Goal: Task Accomplishment & Management: Complete application form

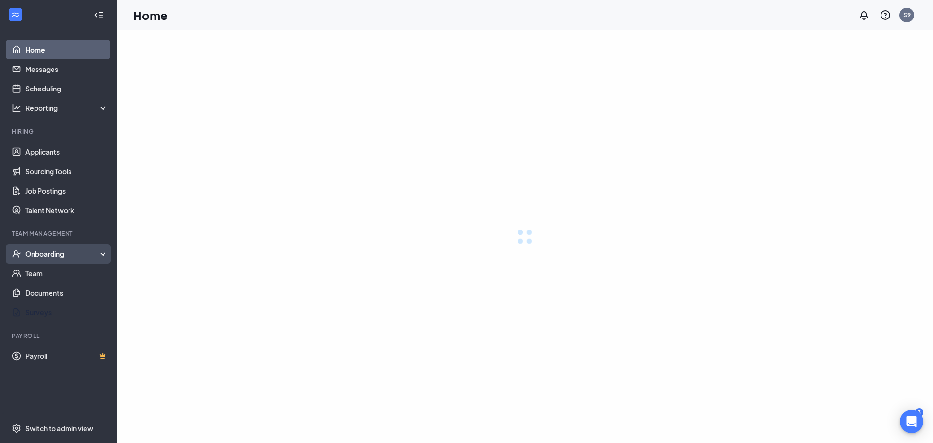
click at [62, 251] on div "Onboarding" at bounding box center [67, 254] width 84 height 10
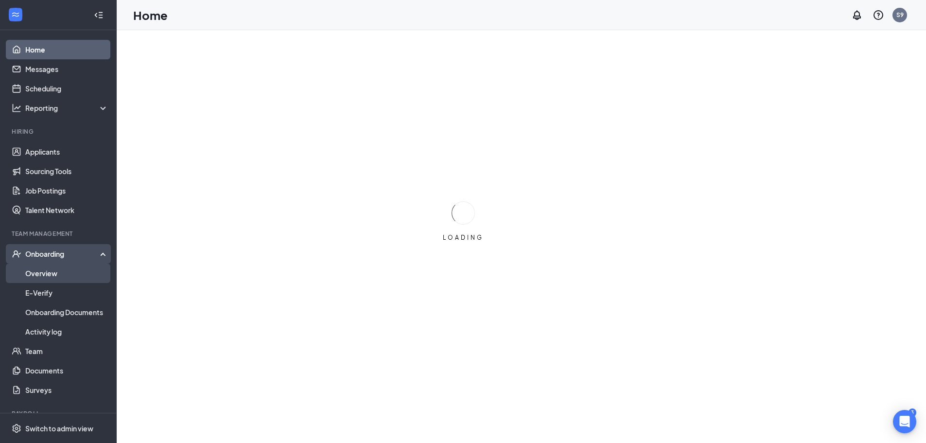
click at [61, 269] on link "Overview" at bounding box center [66, 272] width 83 height 19
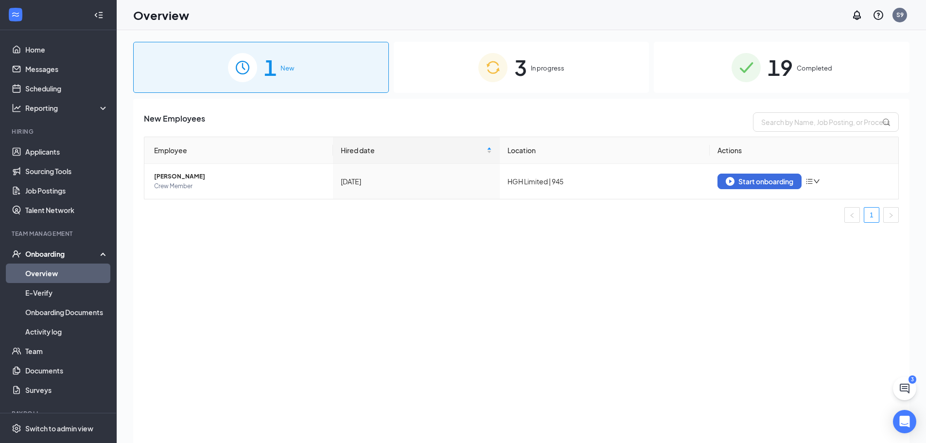
click at [538, 67] on span "In progress" at bounding box center [548, 68] width 34 height 10
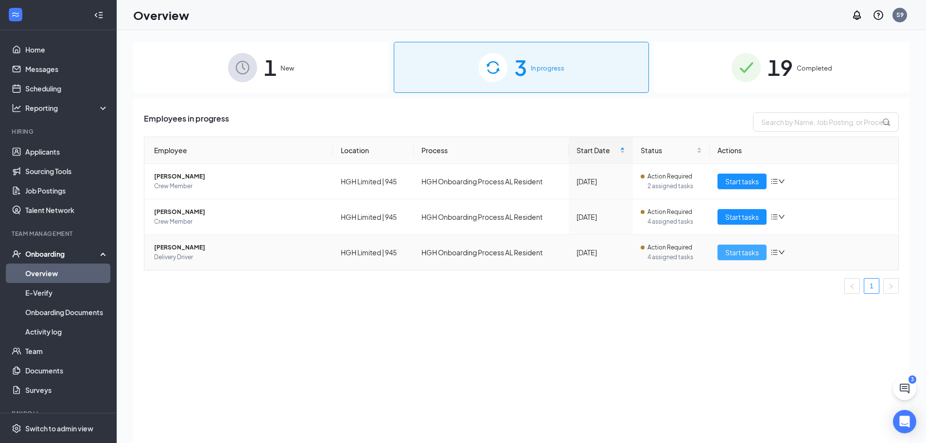
click at [741, 251] on span "Start tasks" at bounding box center [742, 252] width 34 height 11
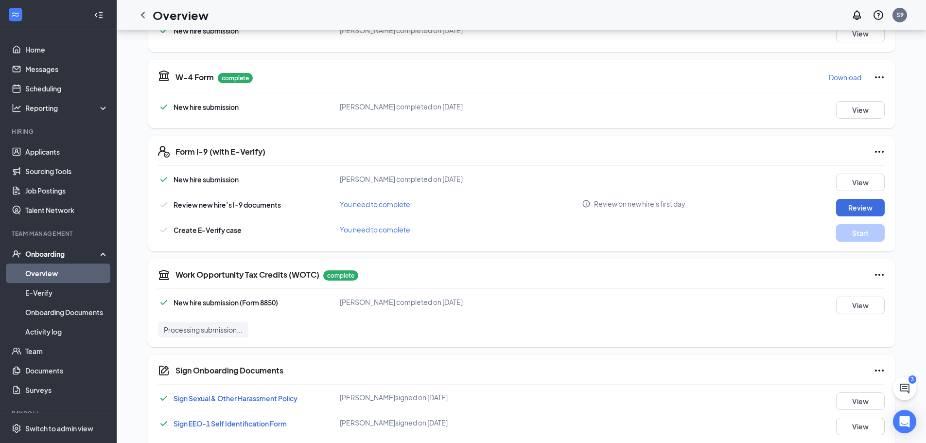
scroll to position [194, 0]
click at [866, 205] on button "Review" at bounding box center [860, 206] width 49 height 17
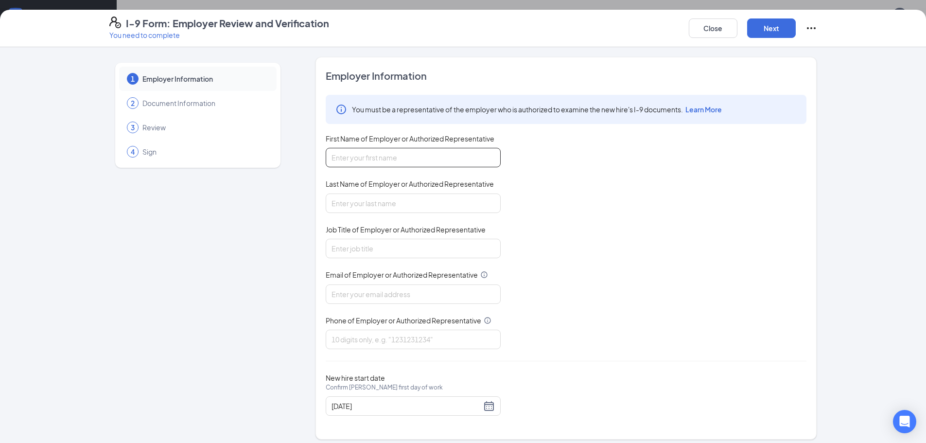
click at [457, 153] on input "First Name of Employer or Authorized Representative" at bounding box center [413, 157] width 175 height 19
type input "[PERSON_NAME]"
type input "Hall"
type input "Manager"
type input "[EMAIL_ADDRESS][DOMAIN_NAME]"
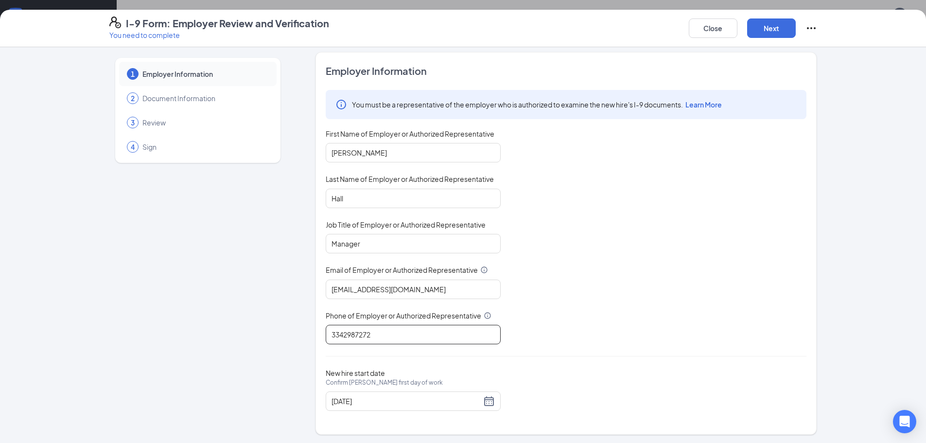
scroll to position [6, 0]
type input "3342987272"
click at [485, 398] on div "[DATE]" at bounding box center [412, 400] width 163 height 12
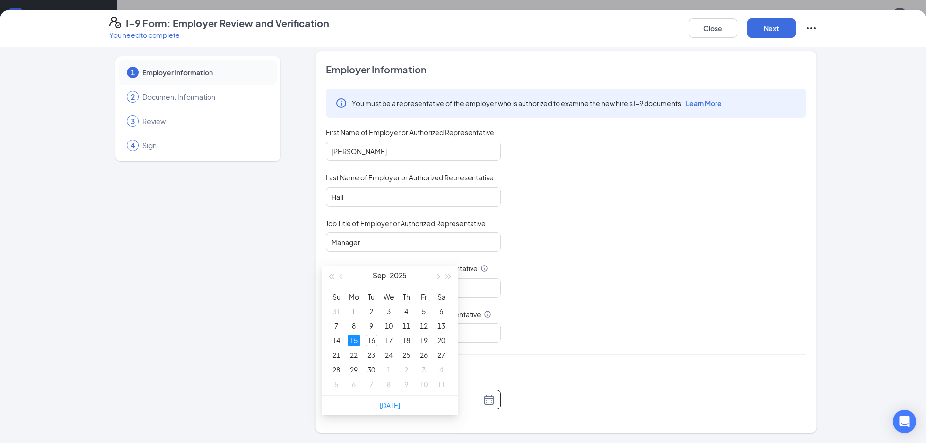
type input "[DATE]"
click at [645, 331] on div "You must be a representative of the employer who is authorized to examine the n…" at bounding box center [566, 215] width 481 height 254
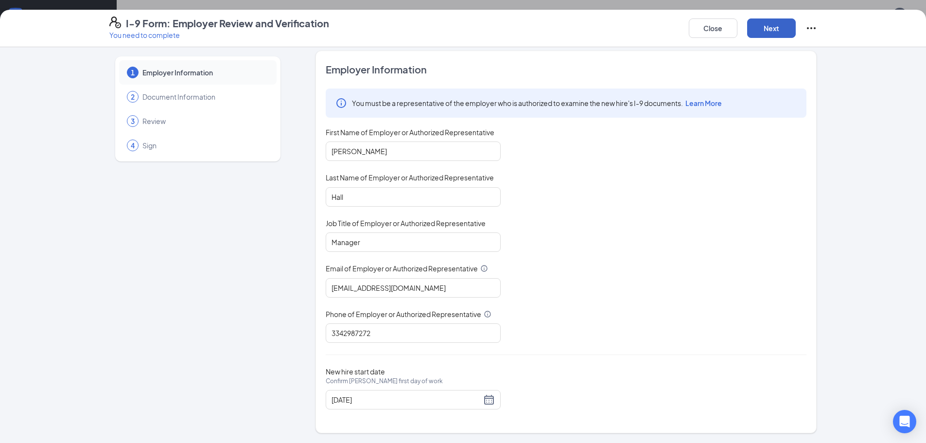
click at [767, 34] on button "Next" at bounding box center [771, 27] width 49 height 19
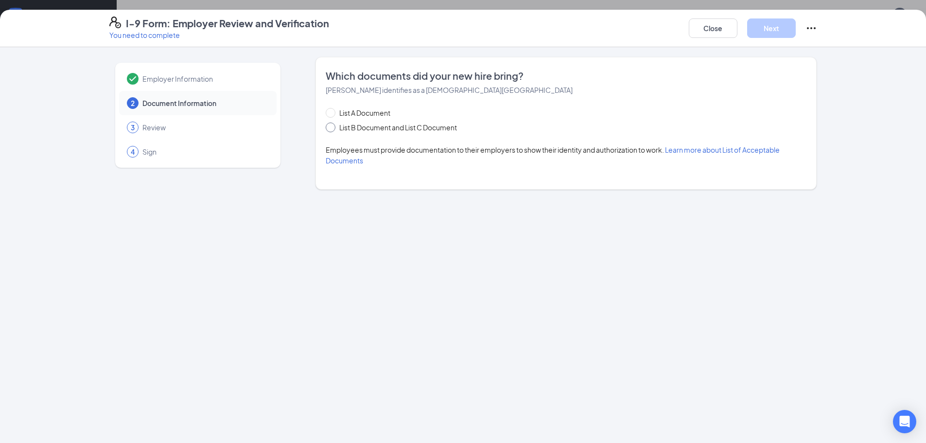
click at [363, 126] on span "List B Document and List C Document" at bounding box center [397, 127] width 125 height 11
click at [332, 126] on input "List B Document and List C Document" at bounding box center [329, 125] width 7 height 7
radio input "true"
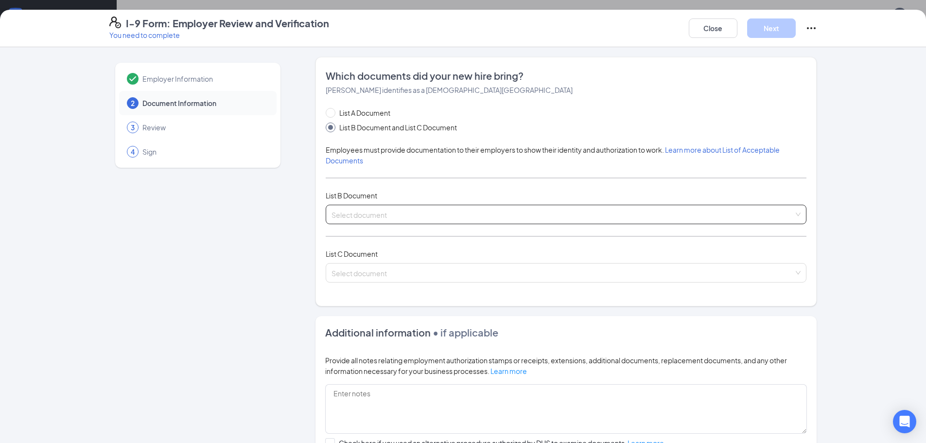
click at [409, 209] on input "search" at bounding box center [562, 212] width 462 height 15
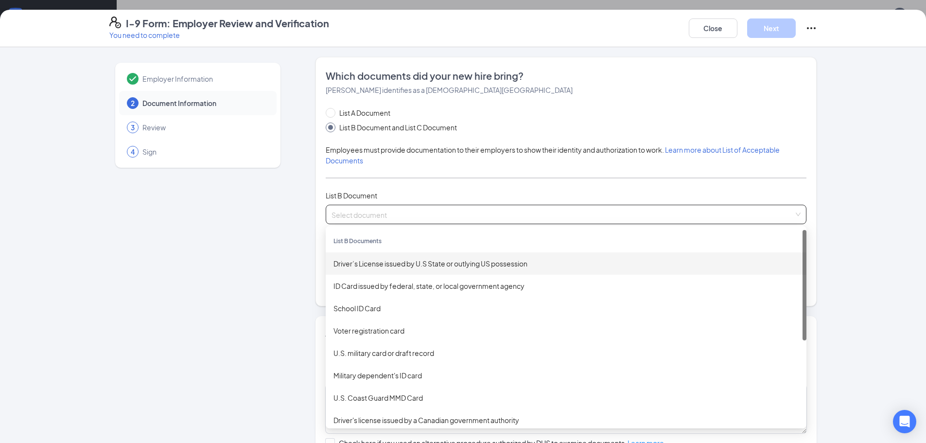
click at [403, 260] on div "Driver’s License issued by U.S State or outlying US possession" at bounding box center [565, 263] width 465 height 11
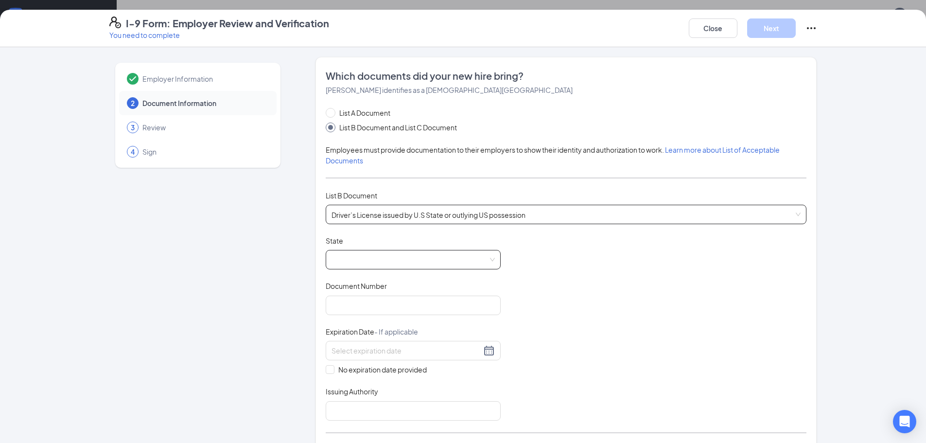
click at [409, 255] on span at bounding box center [412, 259] width 163 height 18
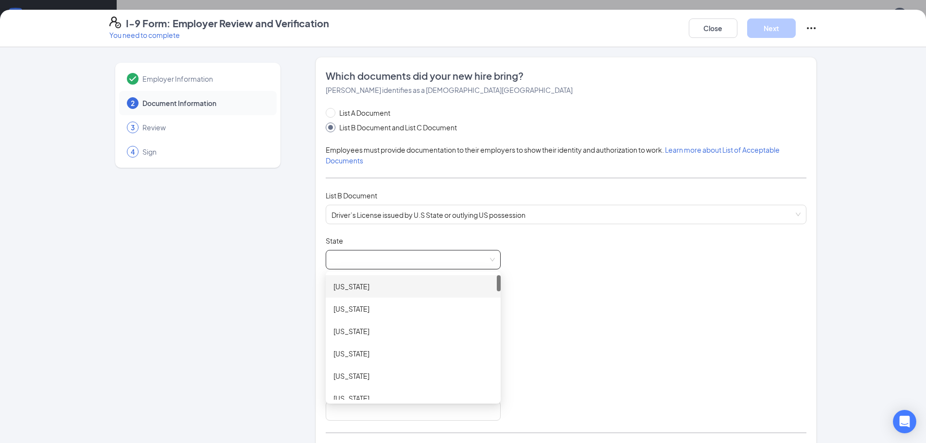
click at [407, 285] on div "[US_STATE]" at bounding box center [412, 286] width 159 height 11
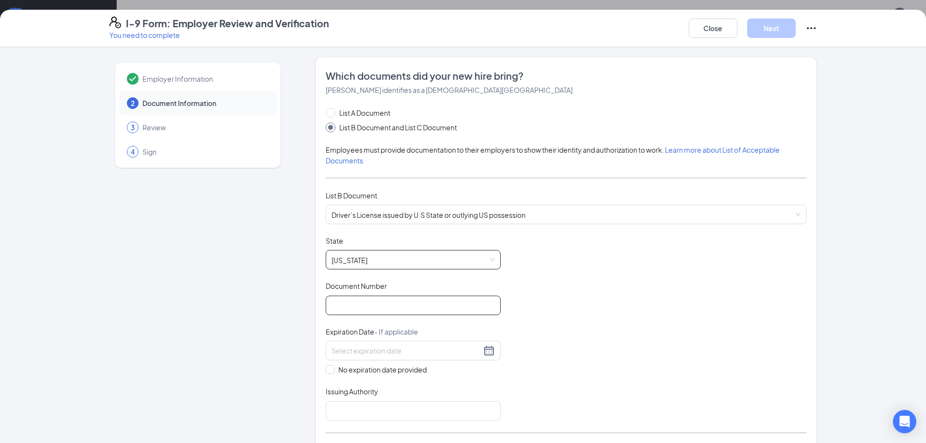
click at [387, 302] on input "Document Number" at bounding box center [413, 305] width 175 height 19
type input "10577185"
click at [385, 349] on input at bounding box center [406, 350] width 150 height 11
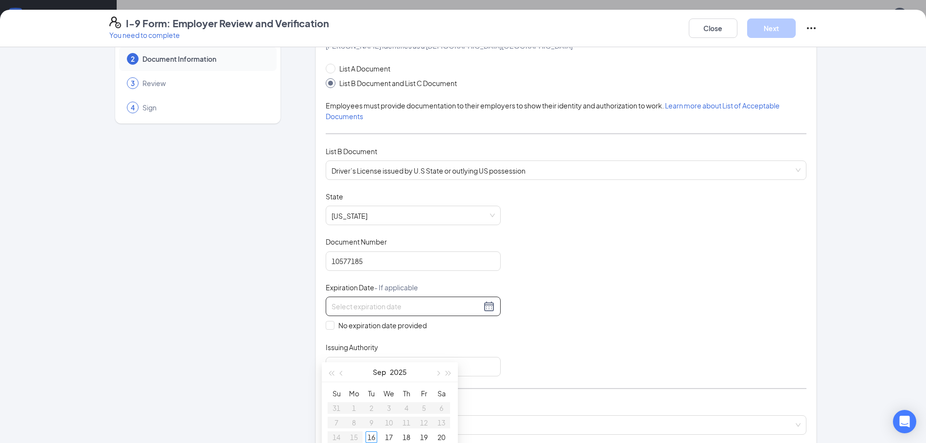
scroll to position [97, 0]
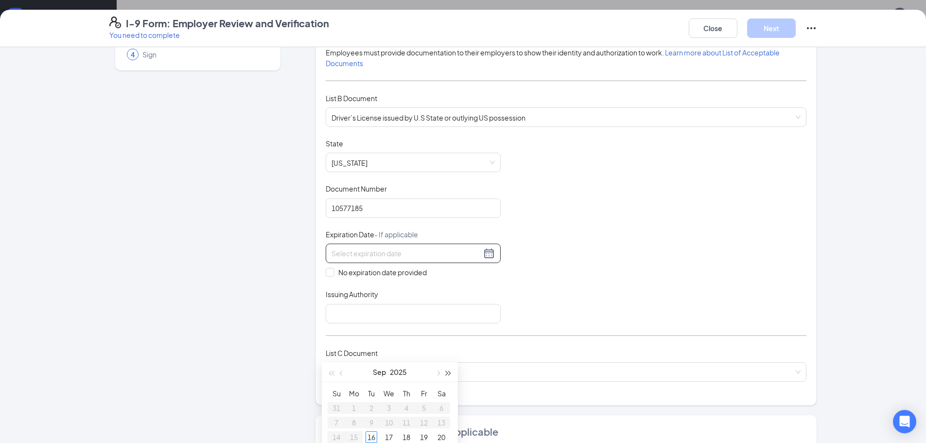
click at [448, 371] on span "button" at bounding box center [448, 373] width 5 height 5
click at [337, 370] on button "button" at bounding box center [341, 371] width 11 height 19
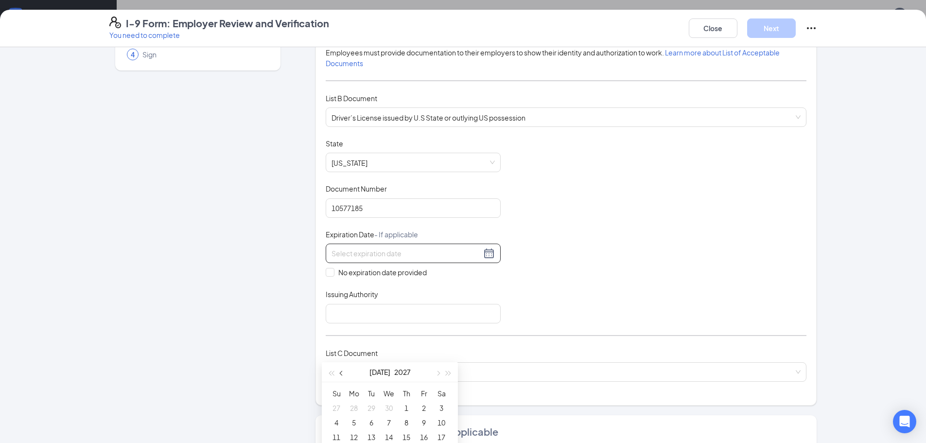
click at [337, 370] on button "button" at bounding box center [341, 371] width 11 height 19
click at [438, 373] on span "button" at bounding box center [437, 373] width 5 height 5
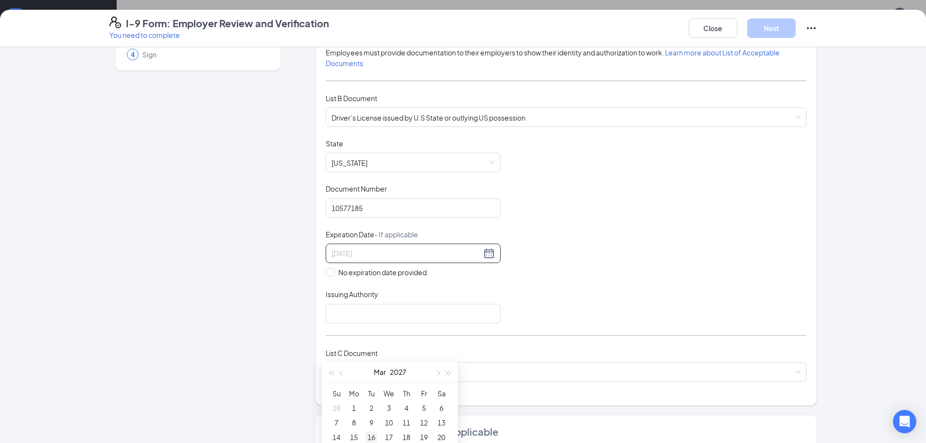
type input "[DATE]"
click at [373, 434] on div "16" at bounding box center [372, 437] width 12 height 12
click at [420, 316] on input "Issuing Authority" at bounding box center [413, 313] width 175 height 19
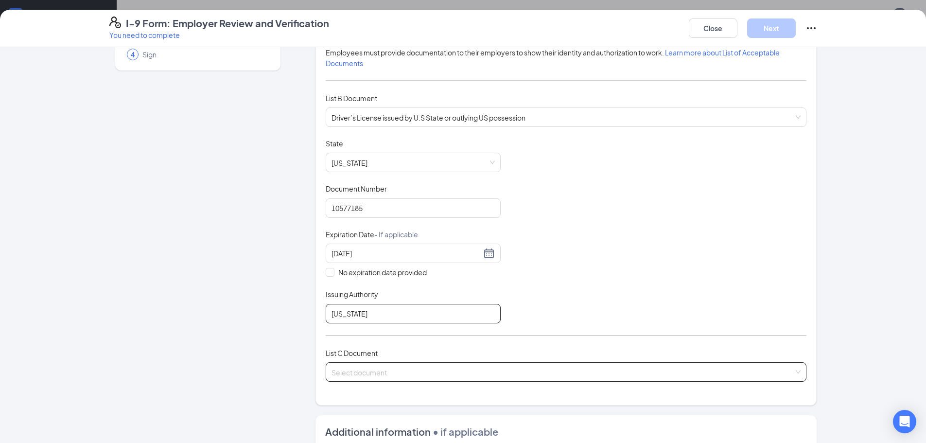
type input "[US_STATE]"
click at [415, 371] on input "search" at bounding box center [562, 370] width 462 height 15
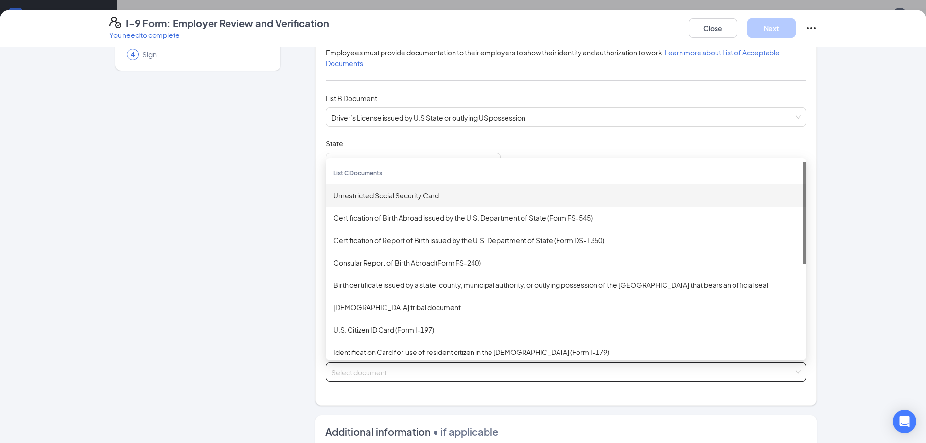
click at [430, 198] on div "Unrestricted Social Security Card" at bounding box center [565, 195] width 465 height 11
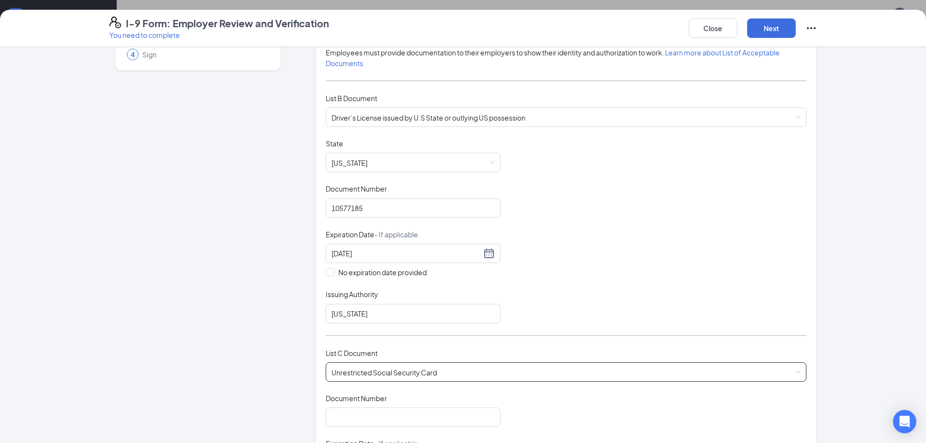
scroll to position [194, 0]
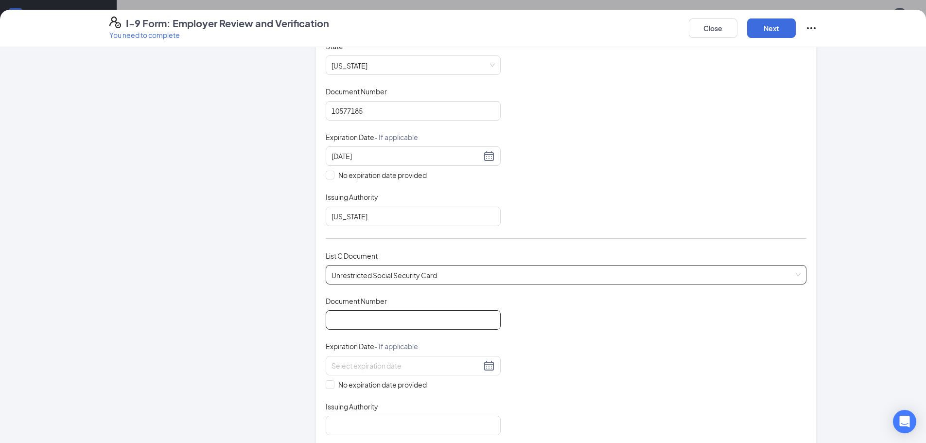
click at [387, 320] on input "Document Number" at bounding box center [413, 319] width 175 height 19
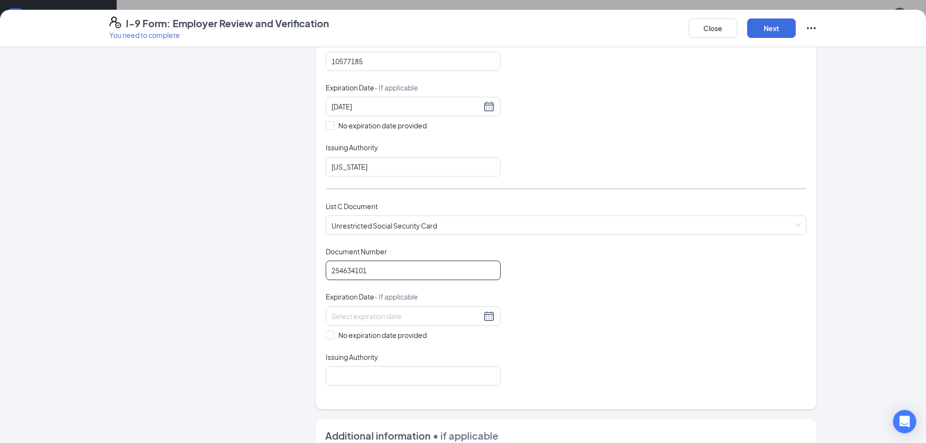
scroll to position [292, 0]
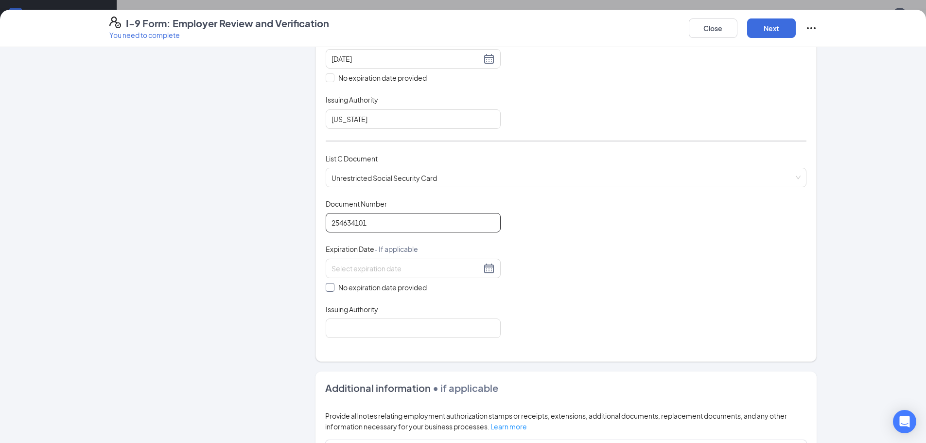
type input "254634101"
click at [334, 286] on span "No expiration date provided" at bounding box center [382, 287] width 96 height 11
click at [332, 286] on input "No expiration date provided" at bounding box center [329, 286] width 7 height 7
checkbox input "true"
click at [370, 325] on input "Issuing Authority" at bounding box center [413, 329] width 175 height 19
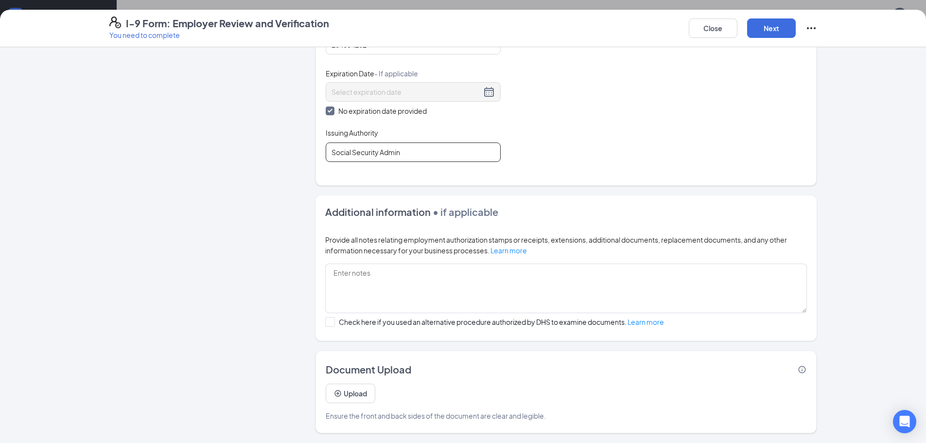
scroll to position [468, 0]
type input "Social Security Admin"
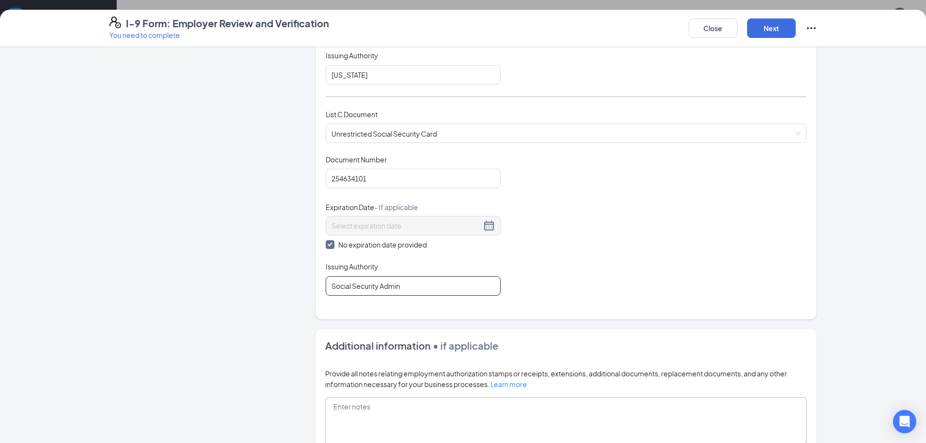
scroll to position [470, 0]
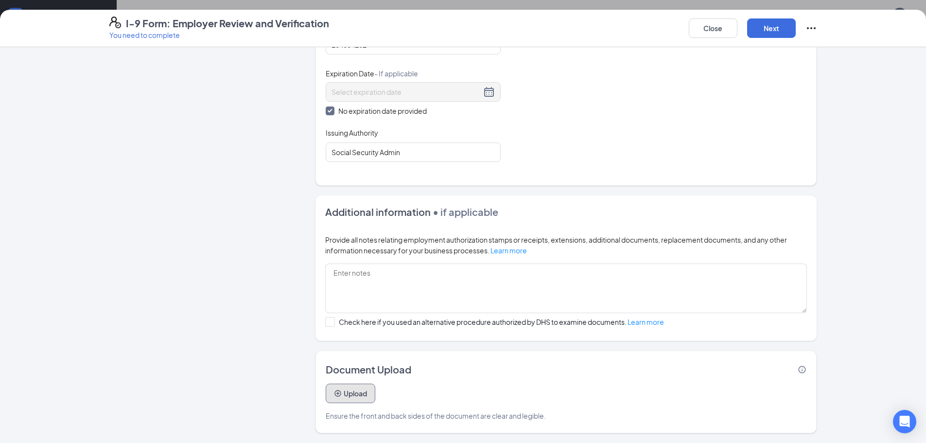
click at [360, 391] on button "Upload" at bounding box center [351, 393] width 50 height 19
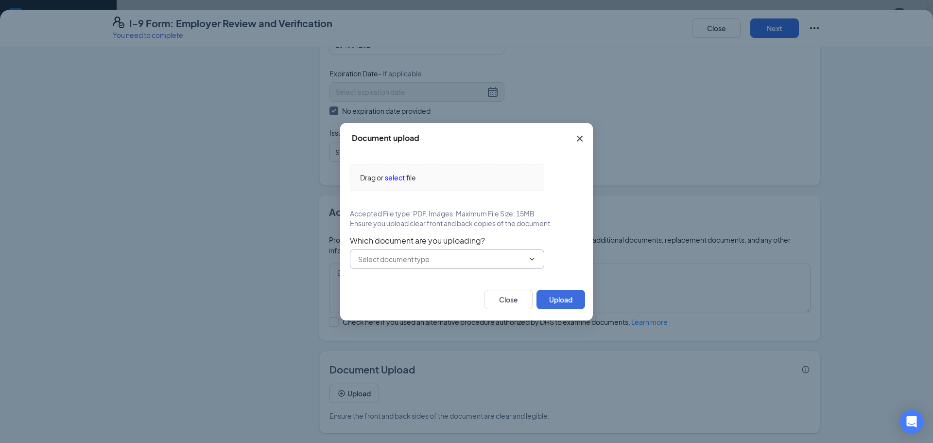
click at [450, 262] on input "text" at bounding box center [441, 259] width 166 height 11
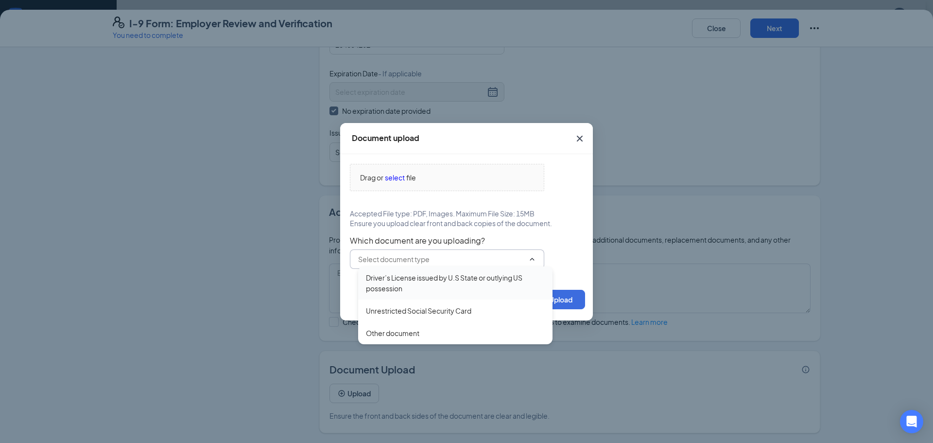
click at [457, 277] on div "Driver’s License issued by U.S State or outlying US possession" at bounding box center [455, 282] width 179 height 21
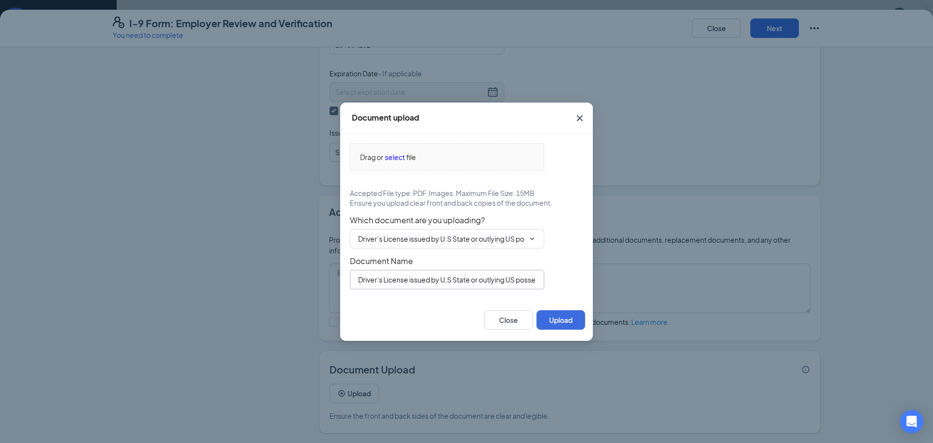
click at [447, 276] on input "Driver’s License issued by U.S State or outlying US possession" at bounding box center [447, 279] width 194 height 19
click at [394, 155] on span "select" at bounding box center [395, 157] width 20 height 11
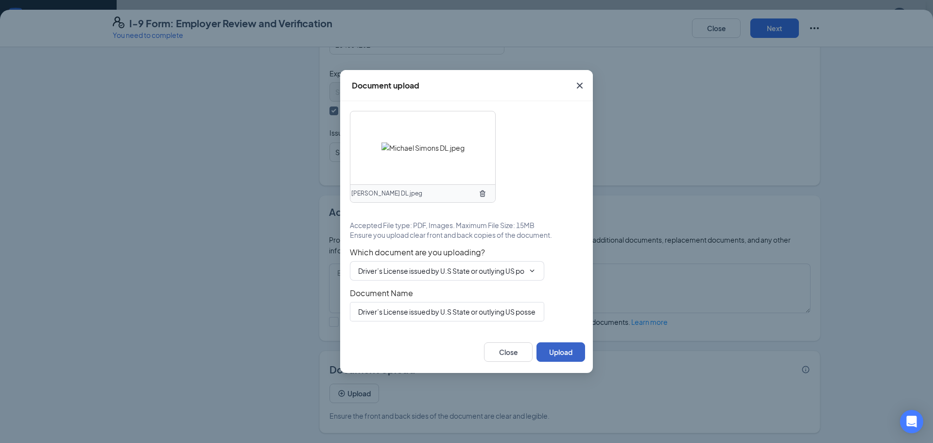
drag, startPoint x: 561, startPoint y: 359, endPoint x: 545, endPoint y: 360, distance: 16.6
click at [562, 359] on button "Upload" at bounding box center [561, 351] width 49 height 19
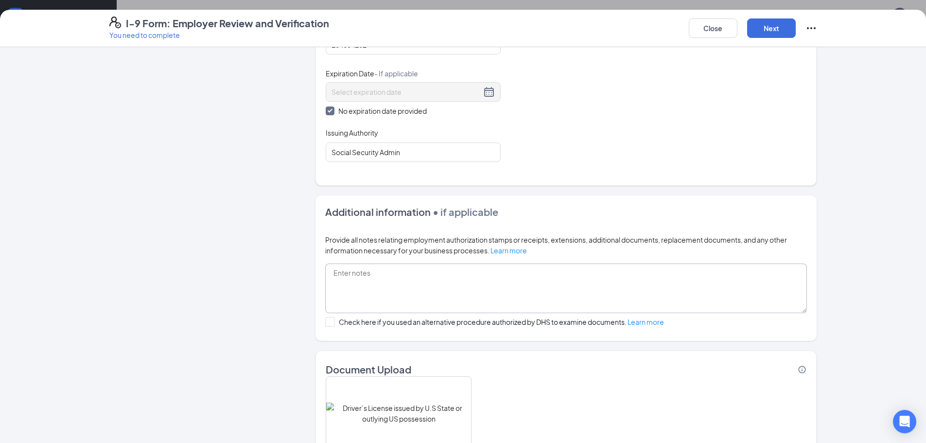
scroll to position [561, 0]
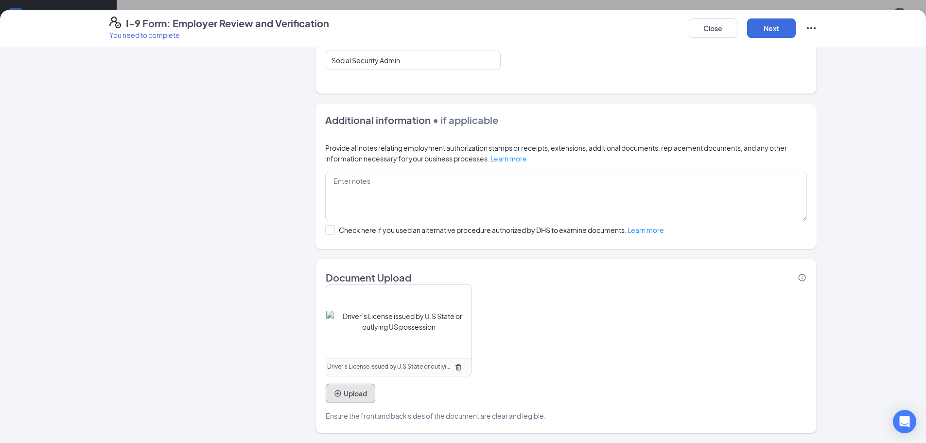
click at [356, 396] on button "Upload" at bounding box center [351, 393] width 50 height 19
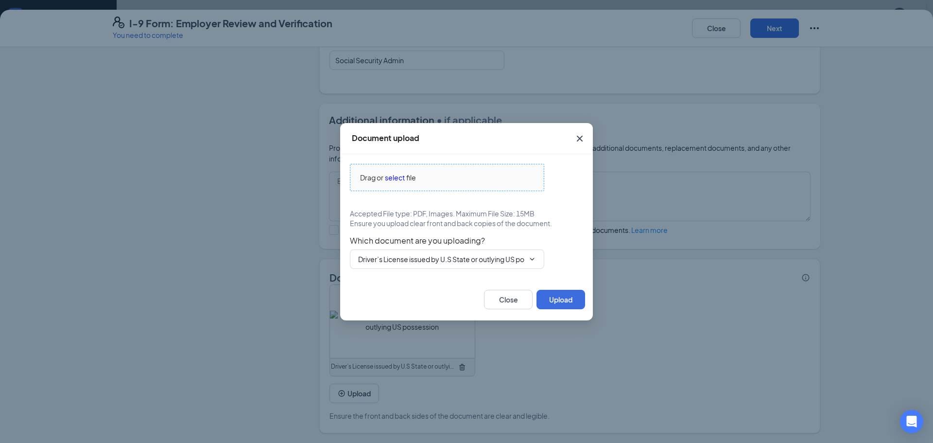
click at [396, 173] on span "select" at bounding box center [395, 177] width 20 height 11
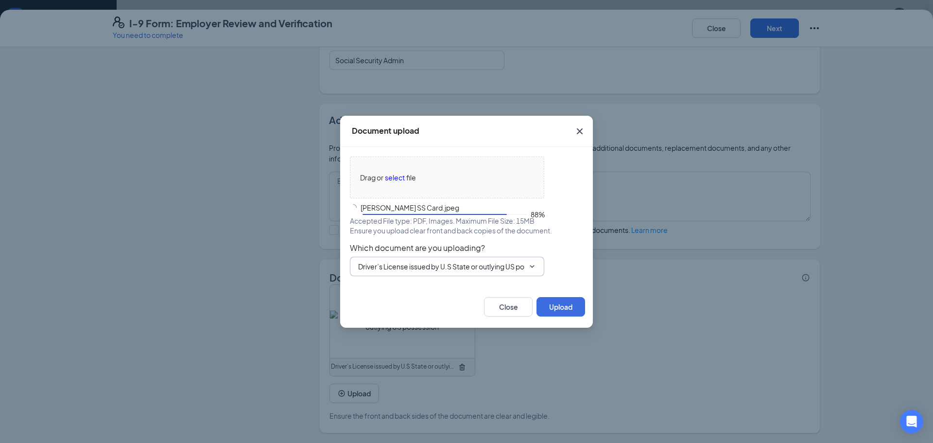
click at [419, 263] on input "Driver’s License issued by U.S State or outlying US possession" at bounding box center [441, 266] width 166 height 11
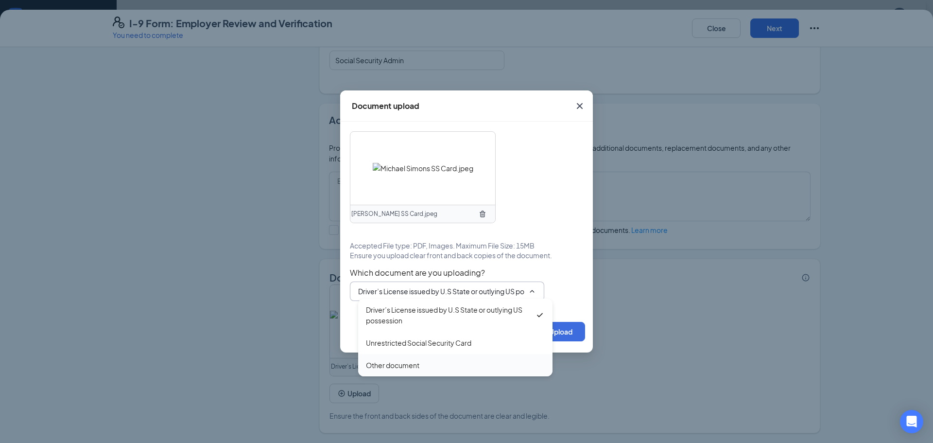
click at [440, 341] on div "Unrestricted Social Security Card" at bounding box center [418, 342] width 105 height 11
type input "Unrestricted Social Security Card"
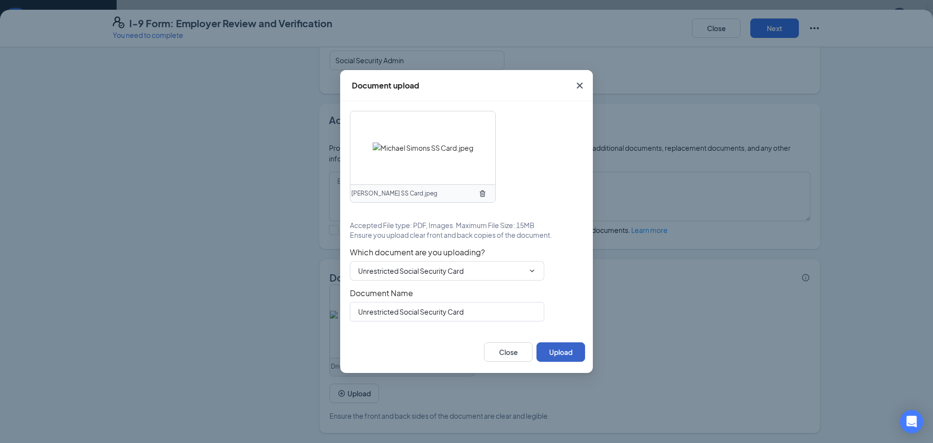
click at [573, 350] on button "Upload" at bounding box center [561, 351] width 49 height 19
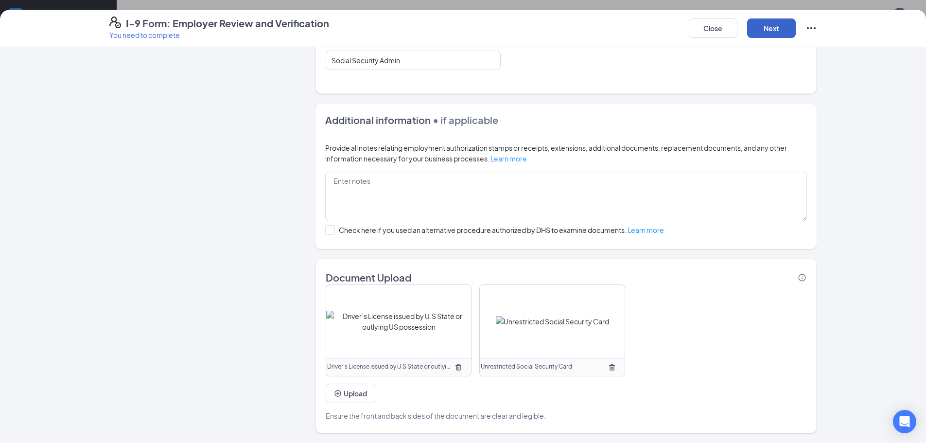
click at [791, 24] on button "Next" at bounding box center [771, 27] width 49 height 19
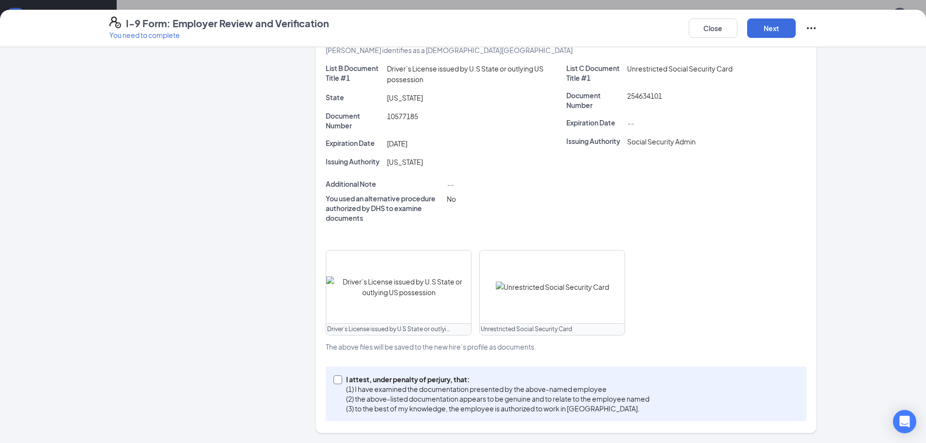
click at [333, 376] on input "I attest, under penalty of [PERSON_NAME], that: (1) I have examined the documen…" at bounding box center [336, 378] width 7 height 7
checkbox input "true"
click at [770, 27] on button "Next" at bounding box center [771, 27] width 49 height 19
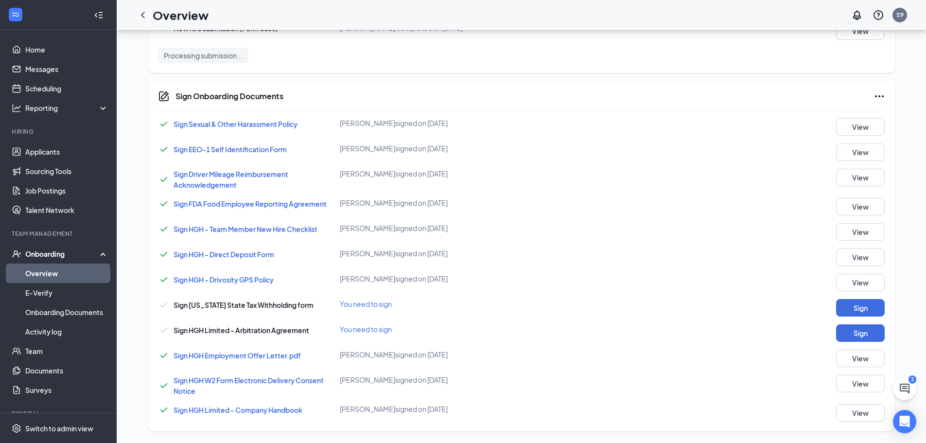
scroll to position [180, 0]
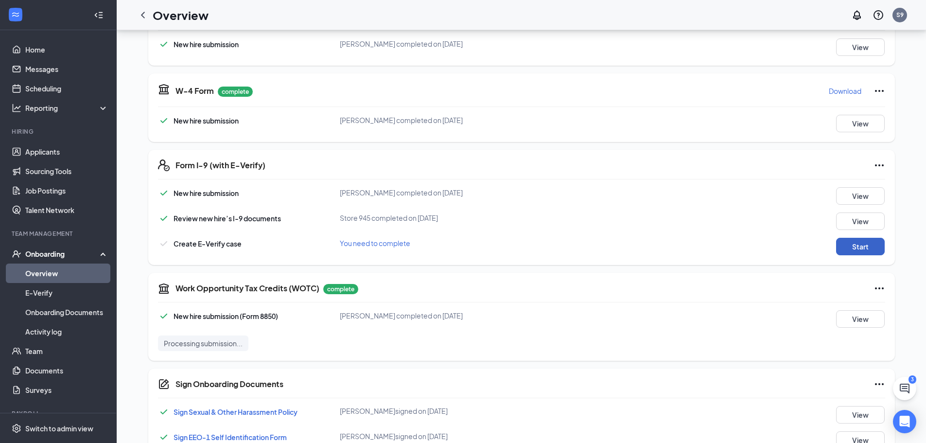
click at [857, 244] on button "Start" at bounding box center [860, 246] width 49 height 17
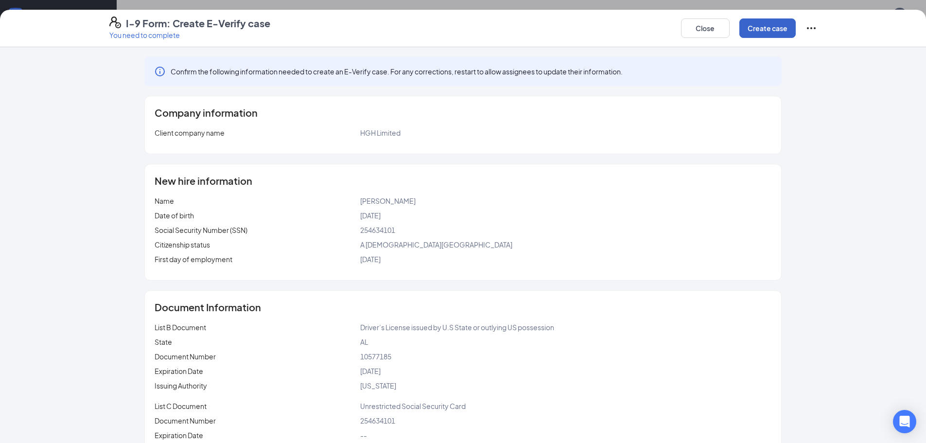
click at [778, 22] on button "Create case" at bounding box center [767, 27] width 56 height 19
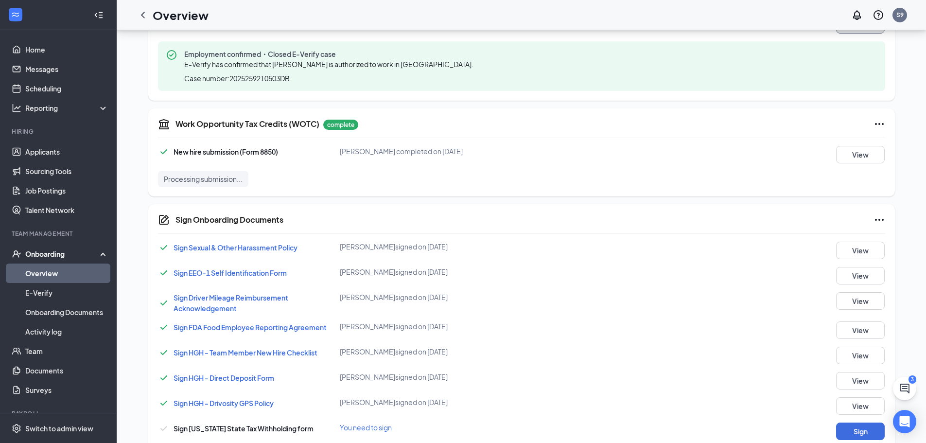
scroll to position [525, 0]
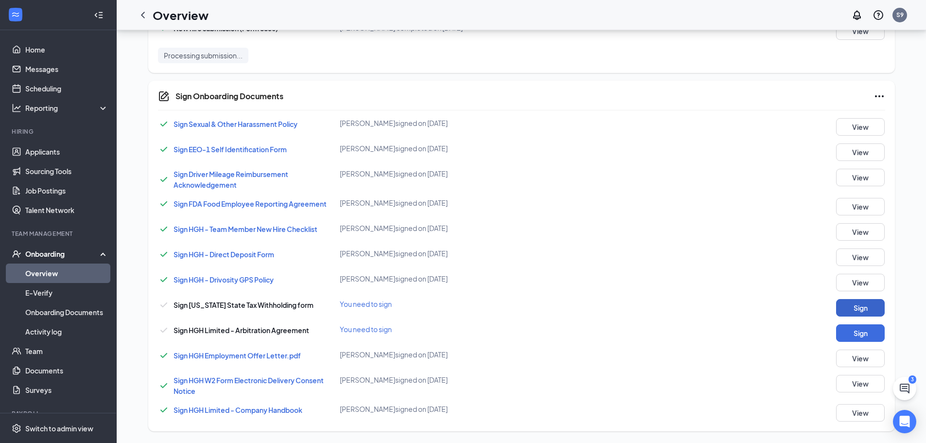
click at [862, 307] on button "Sign" at bounding box center [860, 307] width 49 height 17
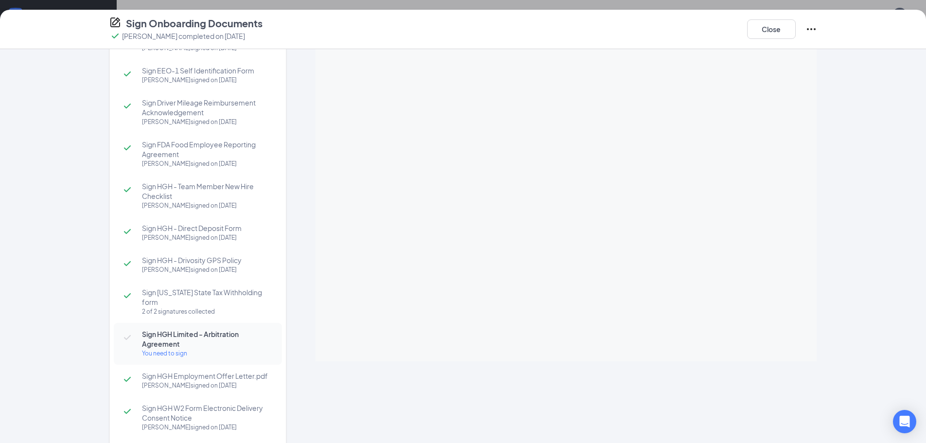
scroll to position [0, 0]
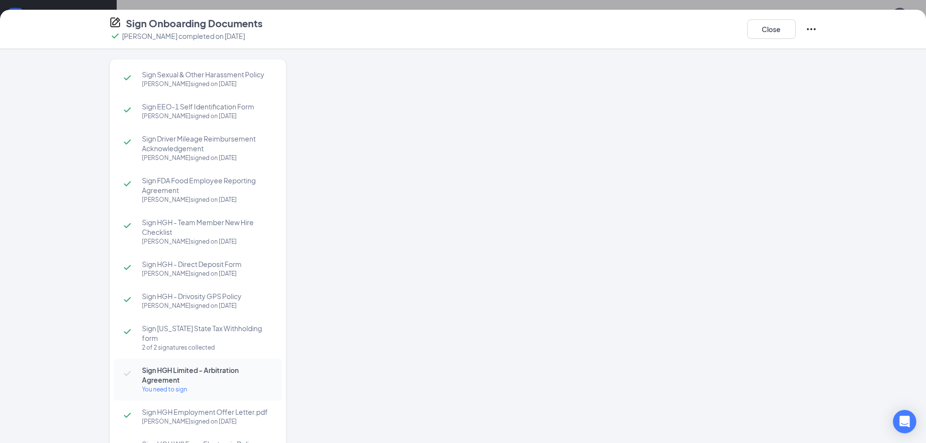
drag, startPoint x: 771, startPoint y: 19, endPoint x: 768, endPoint y: 28, distance: 8.8
click at [771, 19] on div "Sign Onboarding Documents [PERSON_NAME] completed on [DATE] Close Sign Sexual &…" at bounding box center [463, 221] width 926 height 443
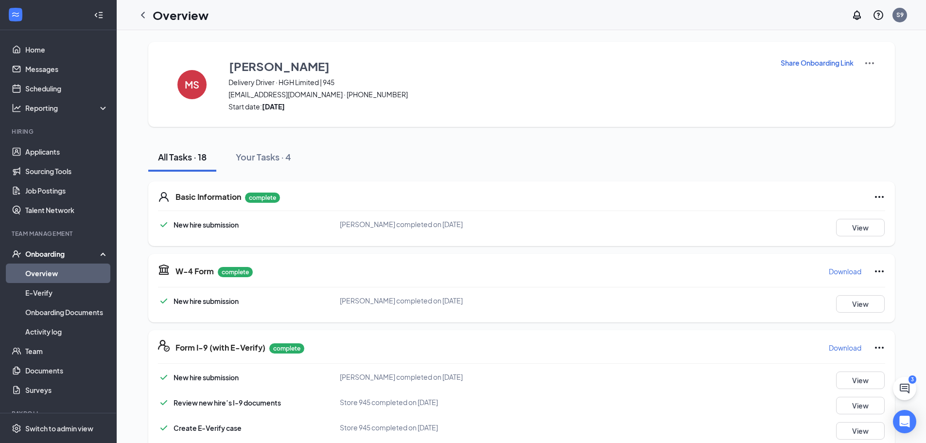
click at [64, 277] on link "Overview" at bounding box center [66, 272] width 83 height 19
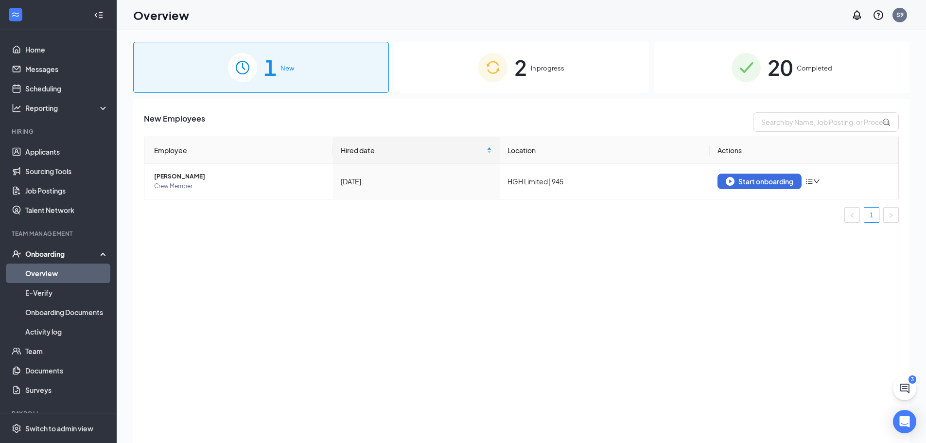
click at [461, 57] on div "2 In progress" at bounding box center [522, 67] width 256 height 51
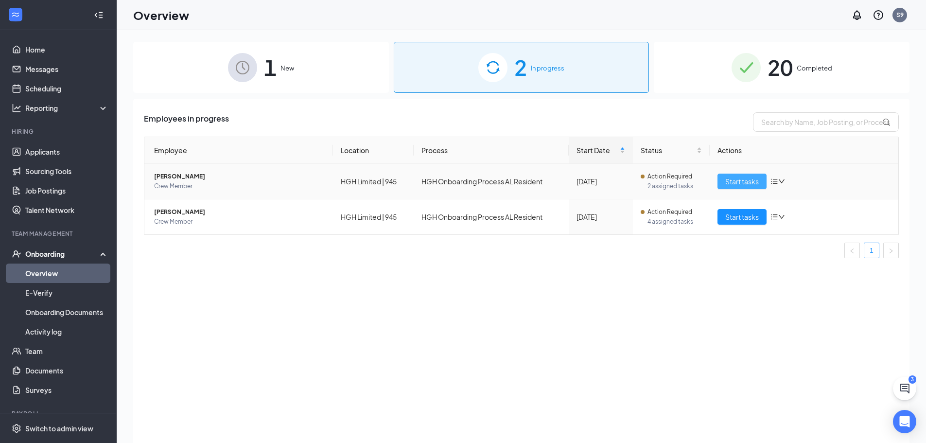
click at [743, 183] on span "Start tasks" at bounding box center [742, 181] width 34 height 11
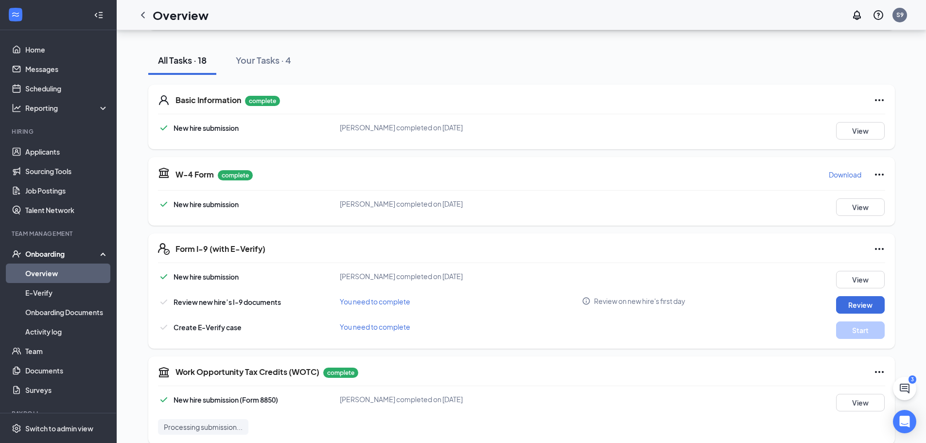
scroll to position [97, 0]
click at [858, 308] on p "Needs to be submitted before viewing." at bounding box center [839, 307] width 107 height 8
click at [855, 299] on button "Review" at bounding box center [860, 304] width 49 height 17
type input "[DATE]"
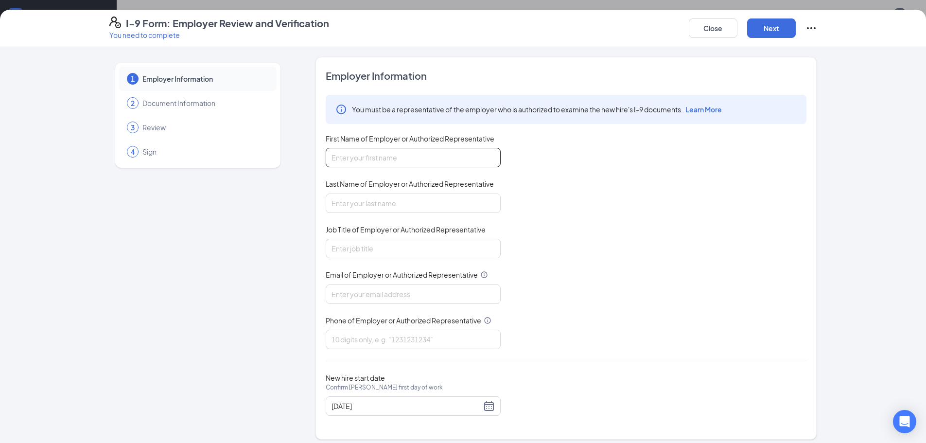
click at [344, 157] on input "First Name of Employer or Authorized Representative" at bounding box center [413, 157] width 175 height 19
type input "[PERSON_NAME]"
type input "Hall"
type input "Manager"
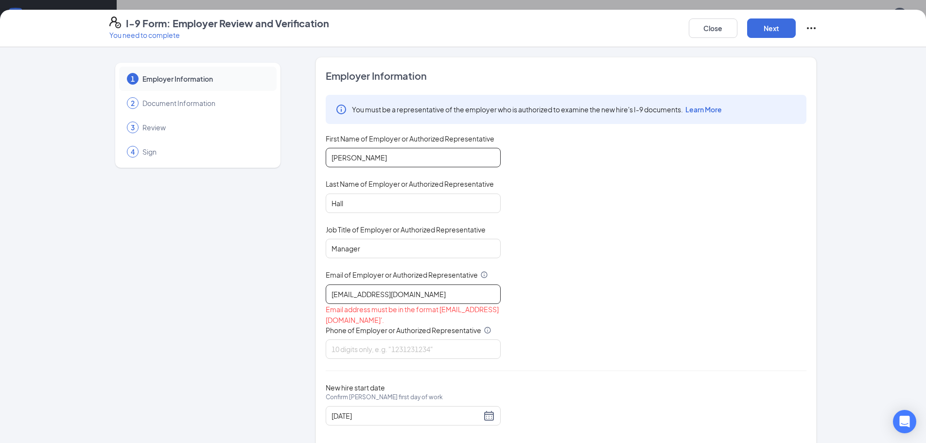
type input "[EMAIL_ADDRESS][DOMAIN_NAME]"
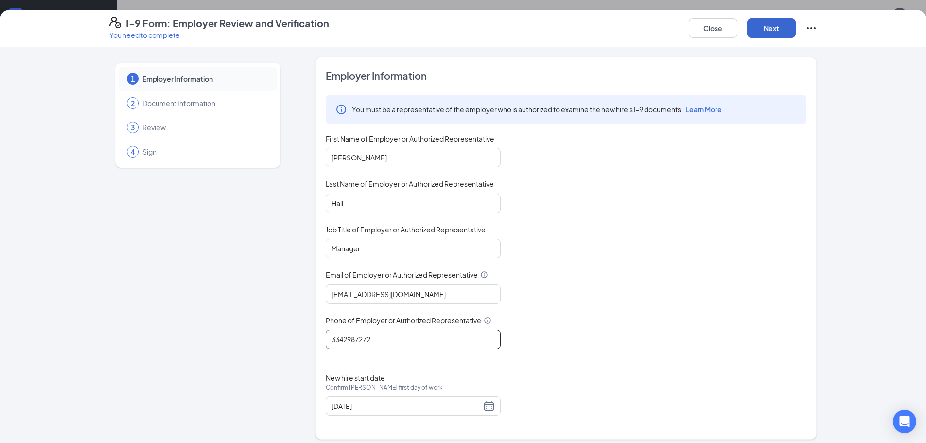
type input "3342987272"
click at [777, 25] on button "Next" at bounding box center [771, 27] width 49 height 19
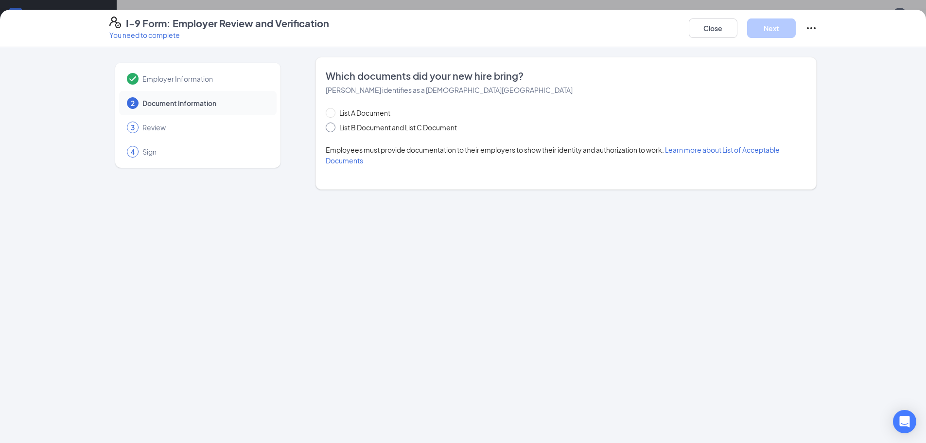
click at [370, 128] on span "List B Document and List C Document" at bounding box center [397, 127] width 125 height 11
click at [332, 128] on input "List B Document and List C Document" at bounding box center [329, 125] width 7 height 7
radio input "true"
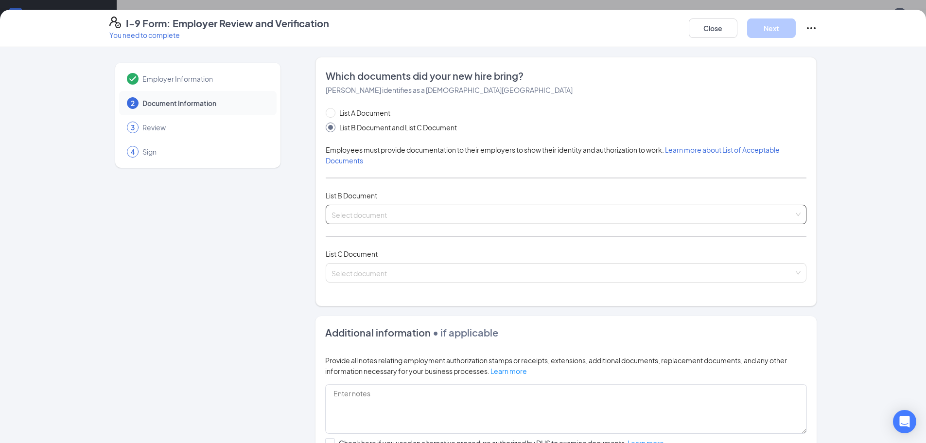
click at [383, 216] on input "search" at bounding box center [562, 212] width 462 height 15
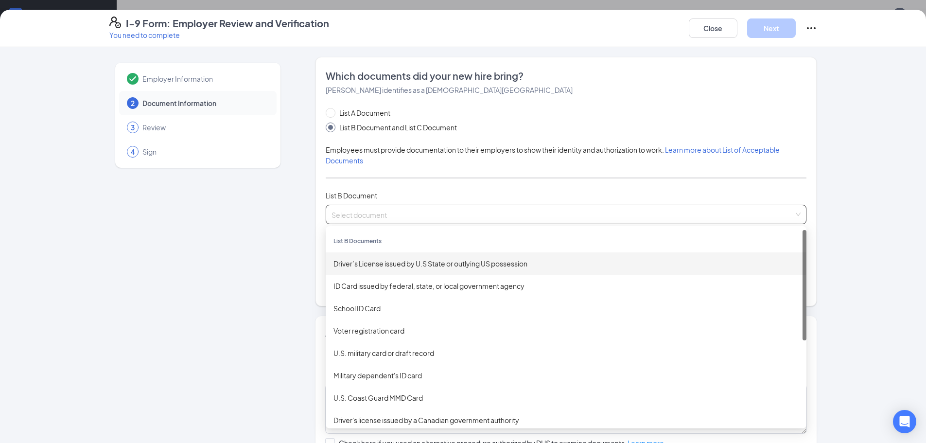
click at [383, 264] on div "Driver’s License issued by U.S State or outlying US possession" at bounding box center [565, 263] width 465 height 11
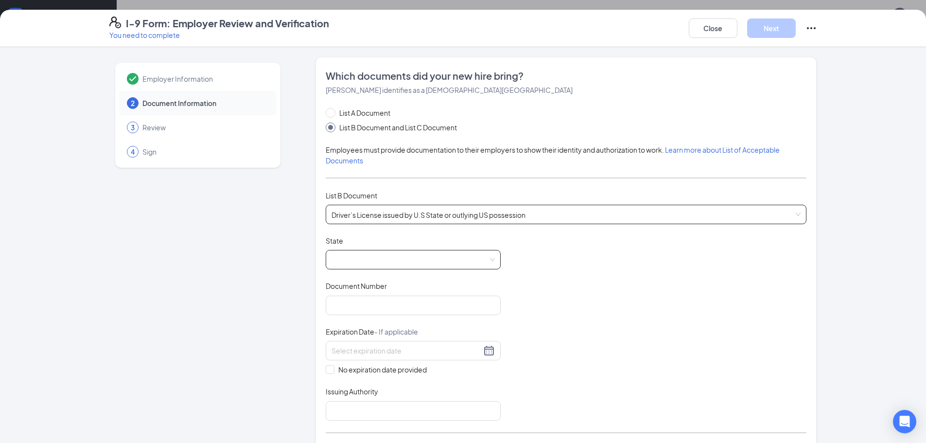
click at [374, 252] on span at bounding box center [412, 259] width 163 height 18
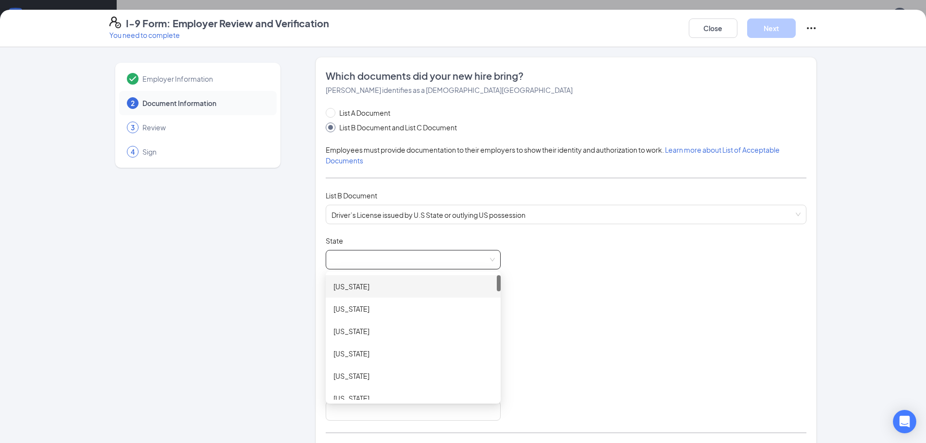
click at [375, 291] on div "[US_STATE]" at bounding box center [412, 286] width 159 height 11
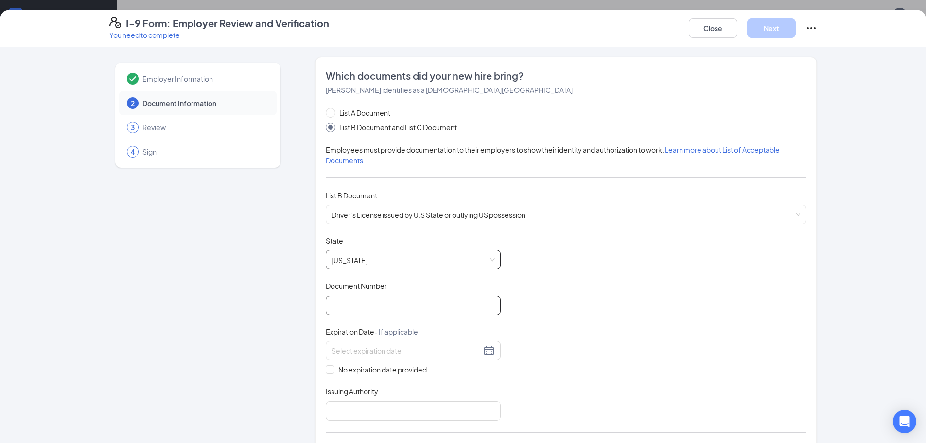
click at [382, 303] on input "Document Number" at bounding box center [413, 305] width 175 height 19
type input "8749892"
click at [403, 358] on div at bounding box center [413, 350] width 175 height 19
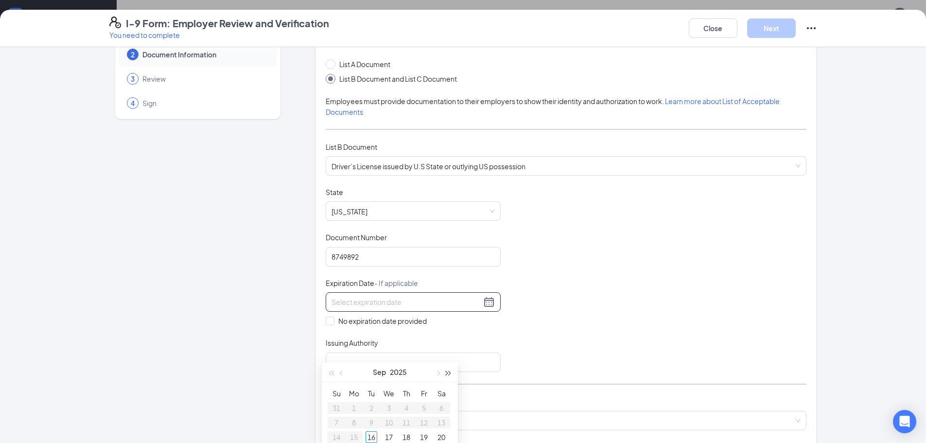
click at [450, 369] on button "button" at bounding box center [448, 371] width 11 height 19
click at [330, 371] on button "button" at bounding box center [331, 371] width 11 height 19
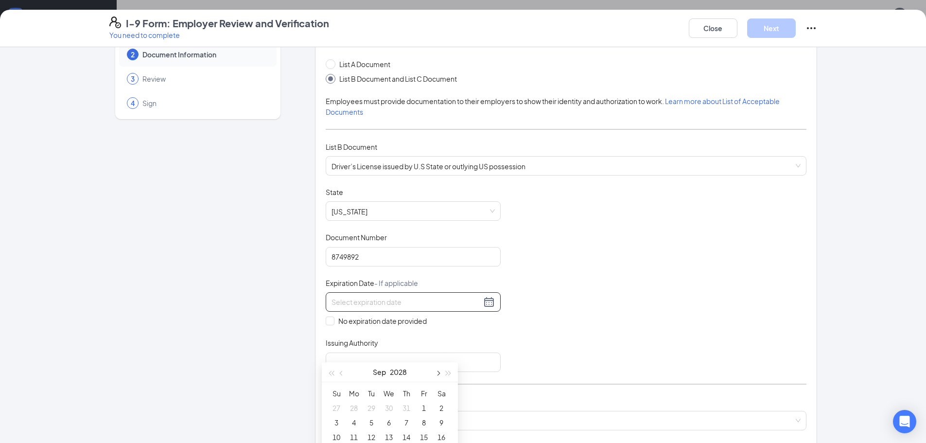
click at [437, 372] on span "button" at bounding box center [437, 373] width 5 height 5
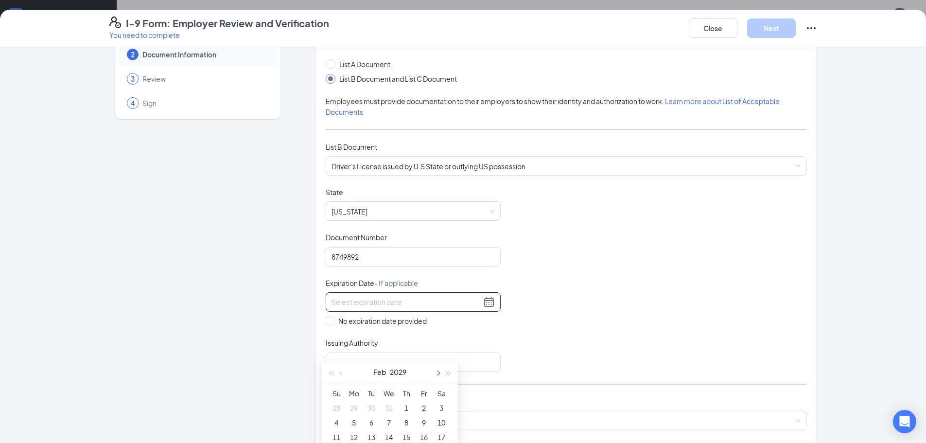
click at [437, 372] on span "button" at bounding box center [437, 373] width 5 height 5
type input "[DATE]"
click at [405, 406] on div "5" at bounding box center [407, 408] width 12 height 12
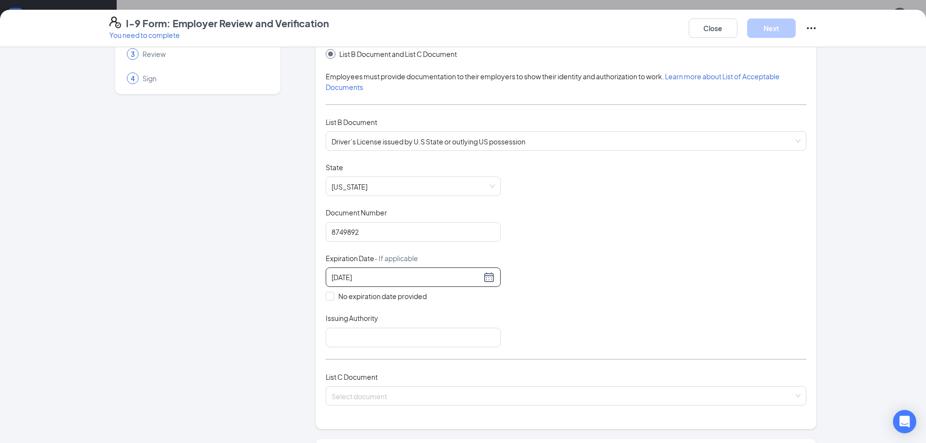
scroll to position [97, 0]
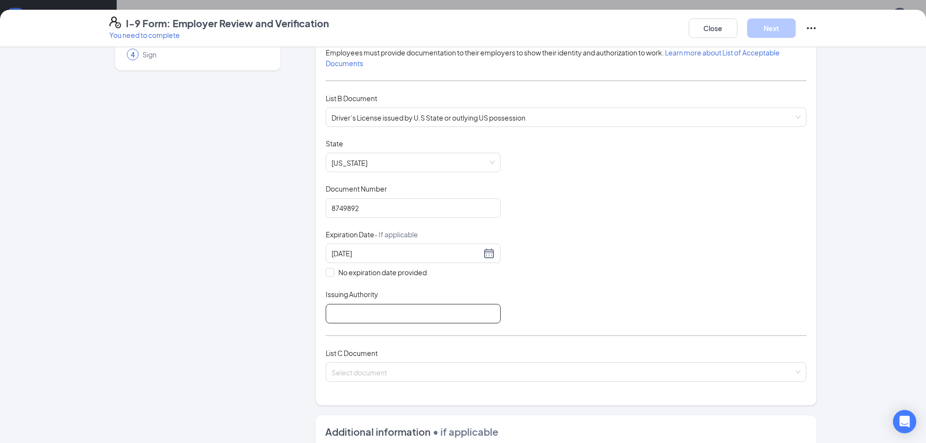
click at [381, 312] on input "Issuing Authority" at bounding box center [413, 313] width 175 height 19
type input "[US_STATE]"
click at [396, 375] on input "search" at bounding box center [562, 370] width 462 height 15
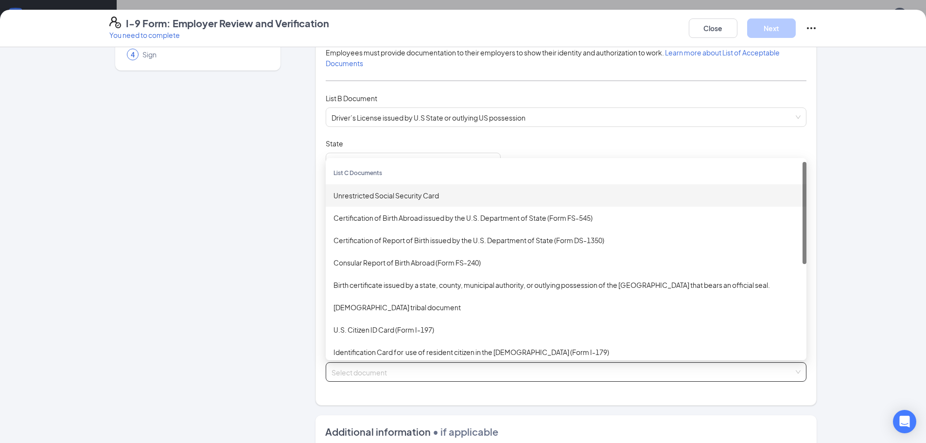
click at [410, 196] on div "Unrestricted Social Security Card" at bounding box center [565, 195] width 465 height 11
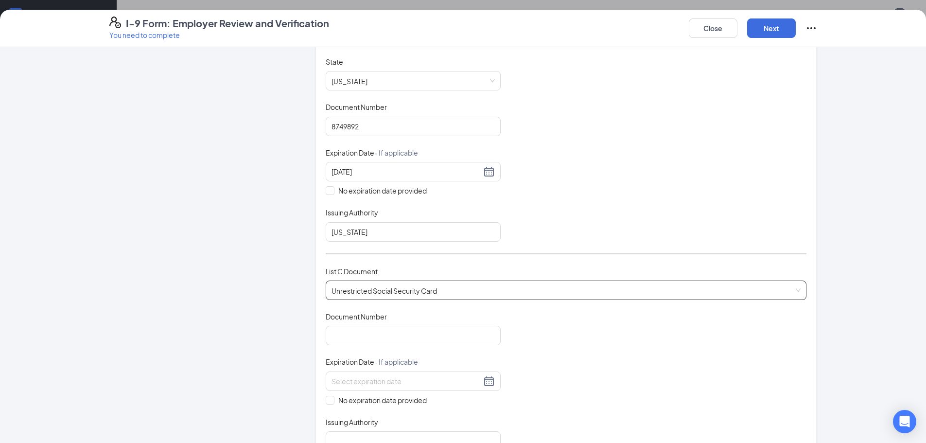
scroll to position [194, 0]
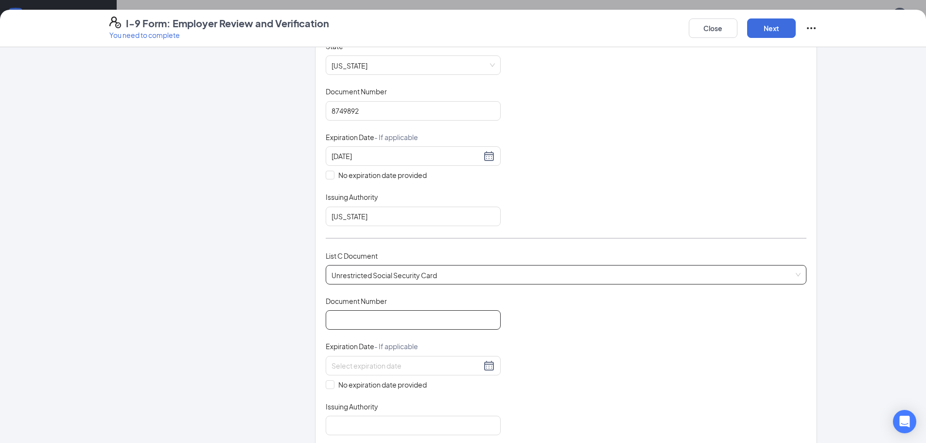
click at [378, 323] on input "Document Number" at bounding box center [413, 319] width 175 height 19
type input "422470621"
drag, startPoint x: 351, startPoint y: 386, endPoint x: 359, endPoint y: 406, distance: 22.0
click at [351, 386] on span "No expiration date provided" at bounding box center [382, 384] width 96 height 11
click at [328, 384] on input "No expiration date provided" at bounding box center [329, 383] width 7 height 7
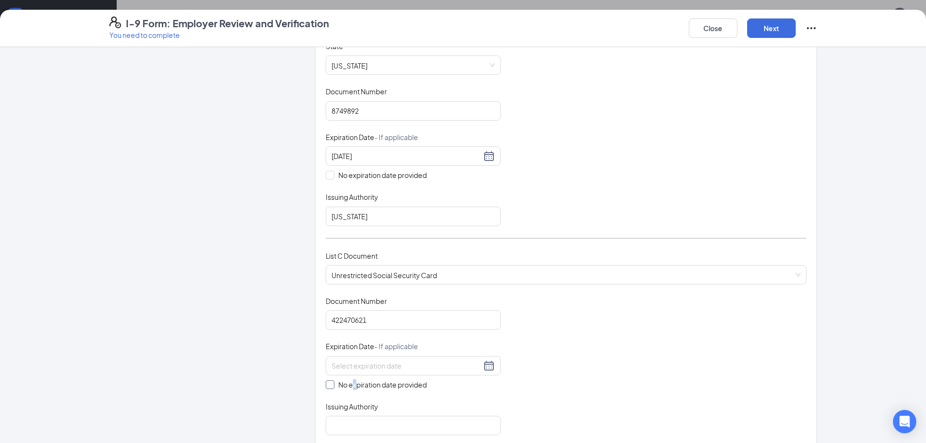
checkbox input "true"
click at [360, 434] on input "Issuing Authority" at bounding box center [413, 427] width 175 height 19
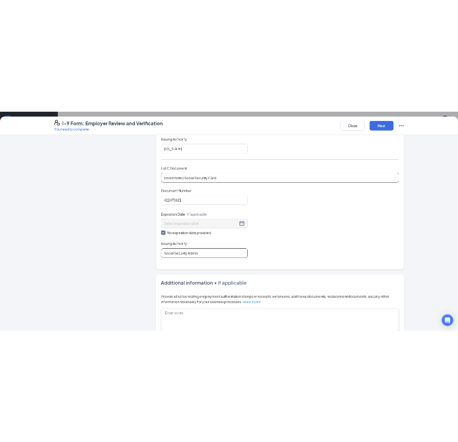
scroll to position [470, 0]
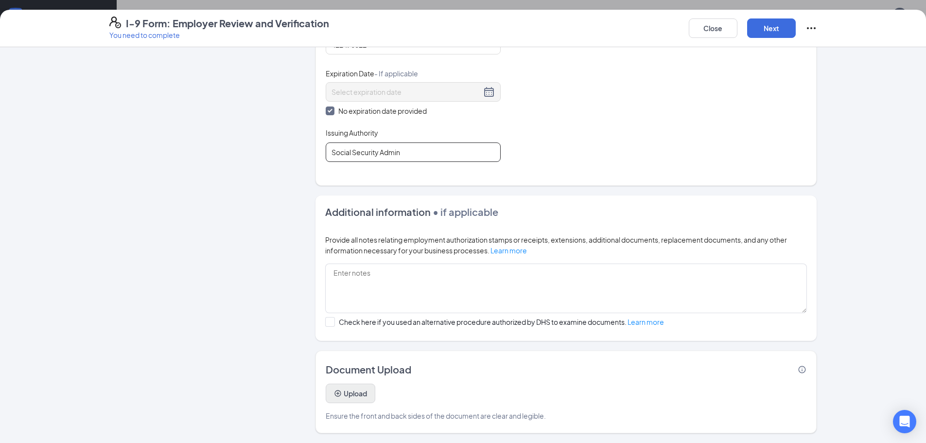
type input "Social Security Admin"
click at [364, 397] on button "Upload" at bounding box center [351, 393] width 50 height 19
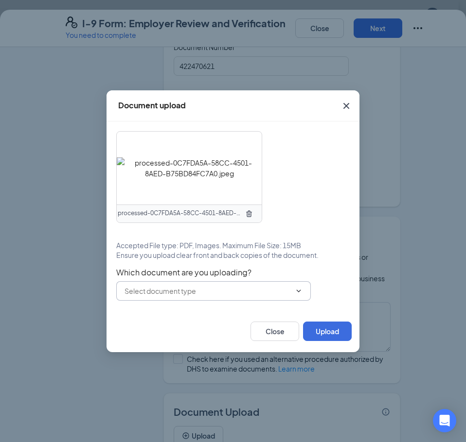
click at [192, 290] on input "text" at bounding box center [207, 291] width 166 height 11
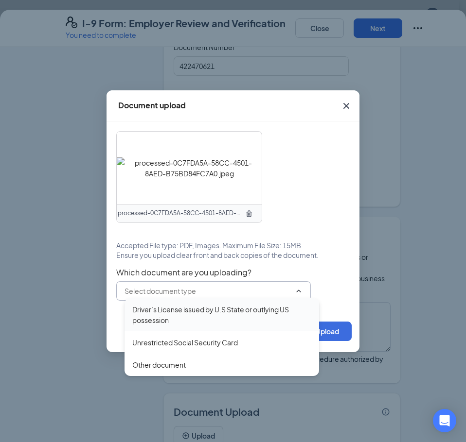
click at [196, 306] on div "Driver’s License issued by U.S State or outlying US possession" at bounding box center [221, 314] width 179 height 21
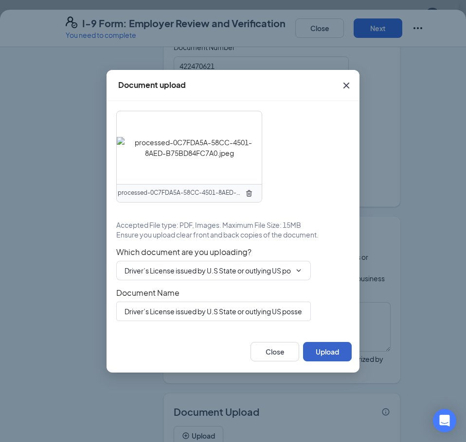
click at [320, 350] on button "Upload" at bounding box center [327, 351] width 49 height 19
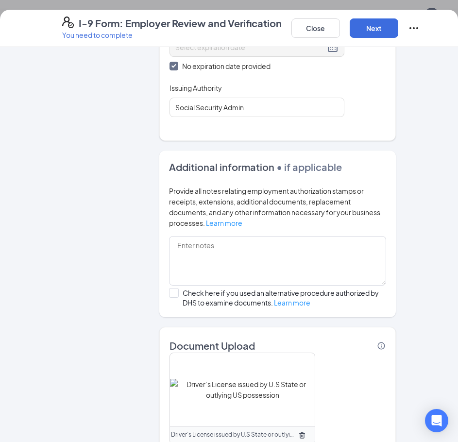
scroll to position [605, 0]
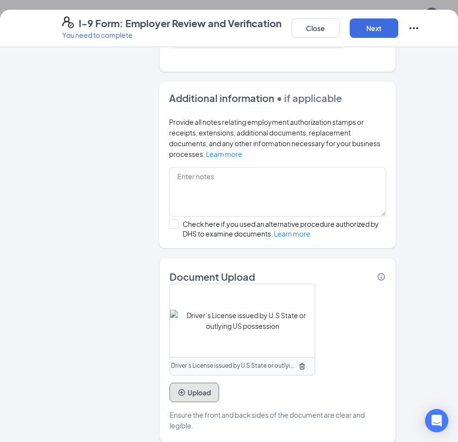
click at [189, 383] on button "Upload" at bounding box center [195, 392] width 50 height 19
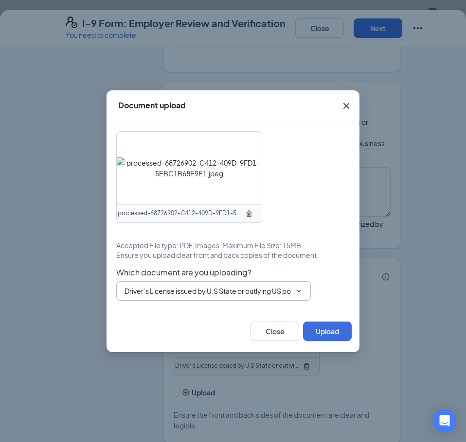
click at [180, 299] on span "Driver’s License issued by U.S State or outlying US possession Driver’s License…" at bounding box center [213, 290] width 194 height 19
click at [183, 293] on input "Driver’s License issued by U.S State or outlying US possession" at bounding box center [207, 291] width 166 height 11
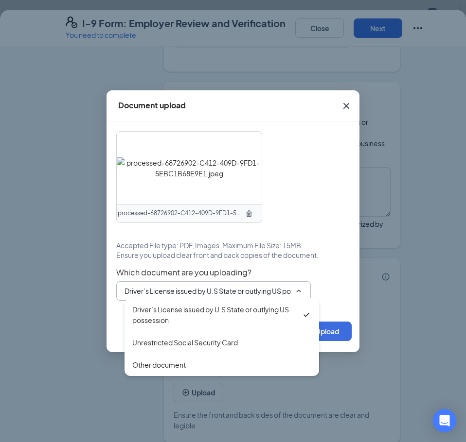
drag, startPoint x: 184, startPoint y: 344, endPoint x: 200, endPoint y: 344, distance: 16.0
click at [184, 344] on div "Unrestricted Social Security Card" at bounding box center [184, 342] width 105 height 11
type input "Unrestricted Social Security Card"
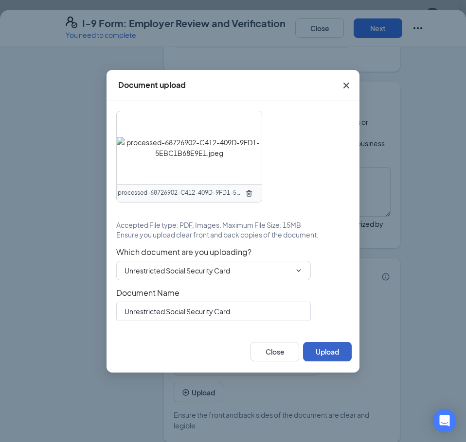
click at [335, 355] on button "Upload" at bounding box center [327, 351] width 49 height 19
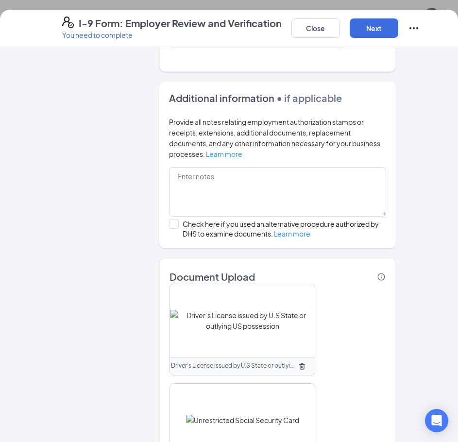
scroll to position [704, 0]
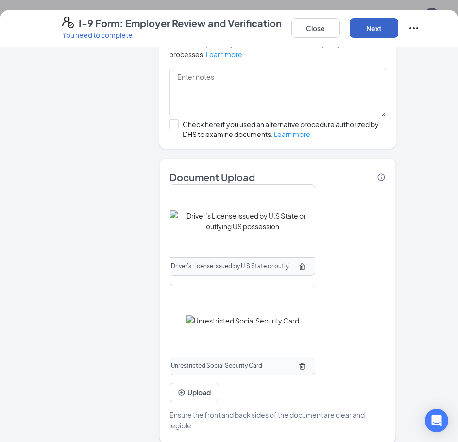
click at [382, 26] on button "Next" at bounding box center [374, 27] width 49 height 19
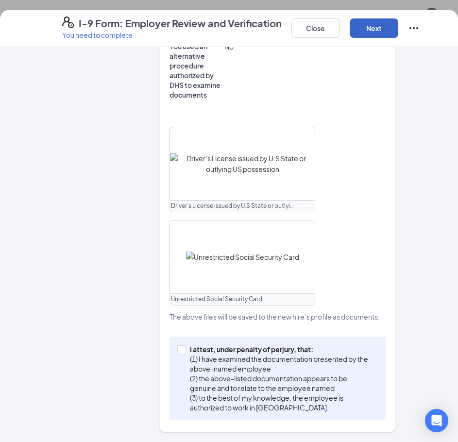
scroll to position [463, 0]
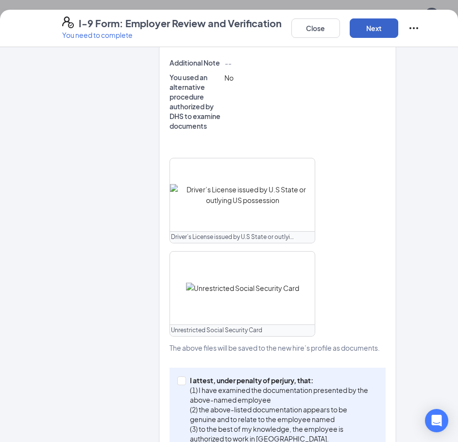
click at [373, 24] on button "Next" at bounding box center [374, 27] width 49 height 19
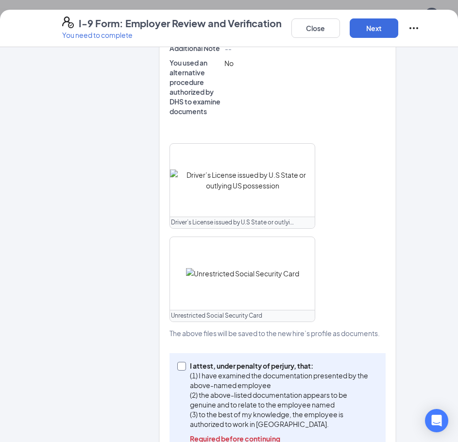
click at [179, 362] on span at bounding box center [181, 366] width 9 height 9
click at [179, 362] on input "I attest, under penalty of [PERSON_NAME], that: (1) I have examined the documen…" at bounding box center [180, 365] width 7 height 7
checkbox input "true"
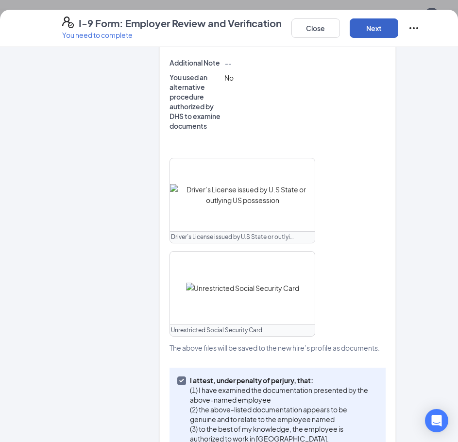
click at [382, 32] on button "Next" at bounding box center [374, 27] width 49 height 19
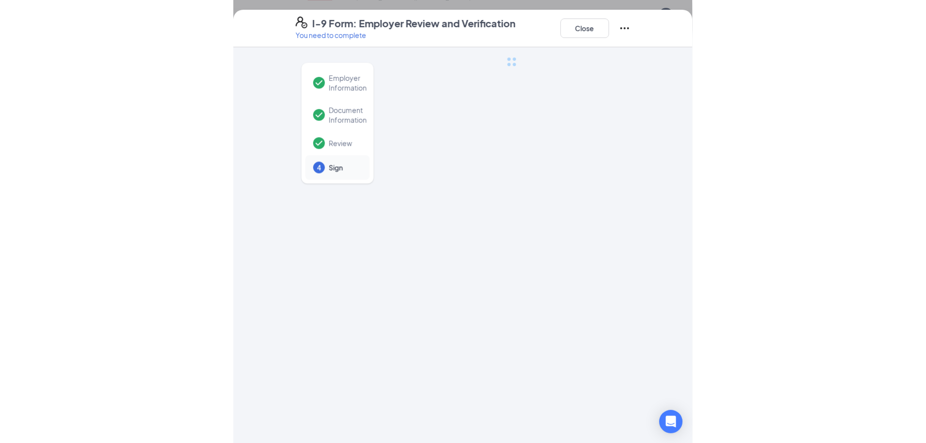
scroll to position [0, 0]
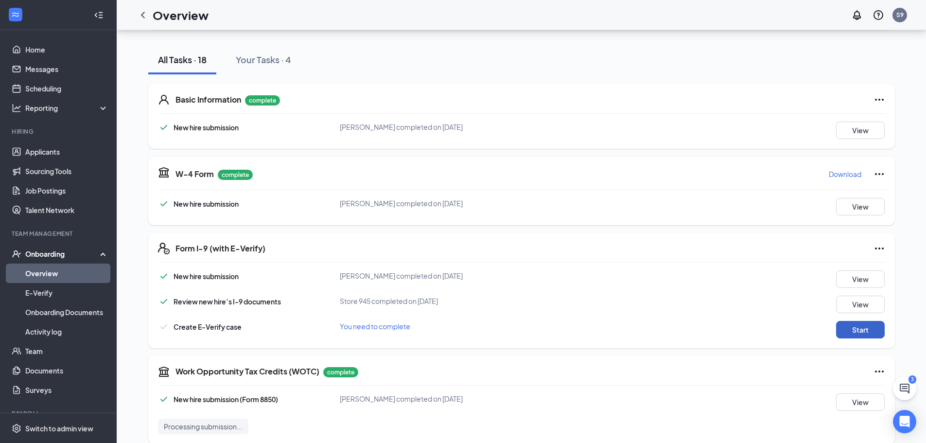
click at [860, 332] on button "Start" at bounding box center [860, 329] width 49 height 17
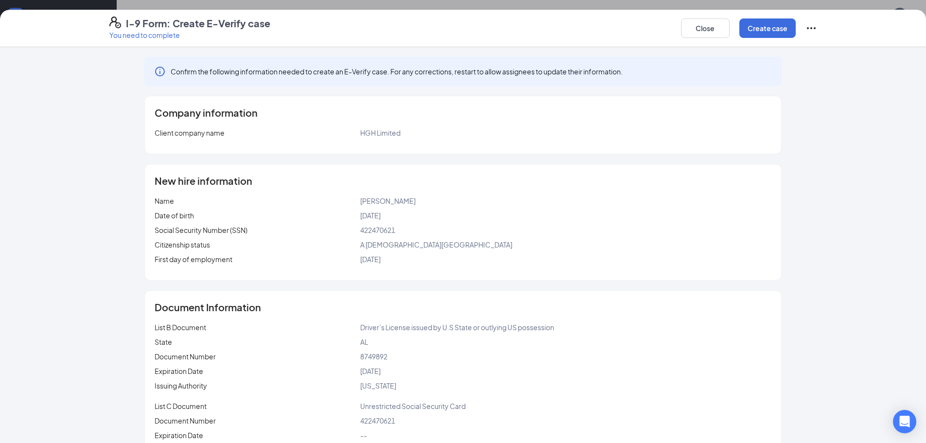
click at [771, 16] on div "I-9 Form: Create E-Verify case You need to complete Close Create case" at bounding box center [463, 28] width 926 height 37
click at [766, 32] on button "Create case" at bounding box center [767, 27] width 56 height 19
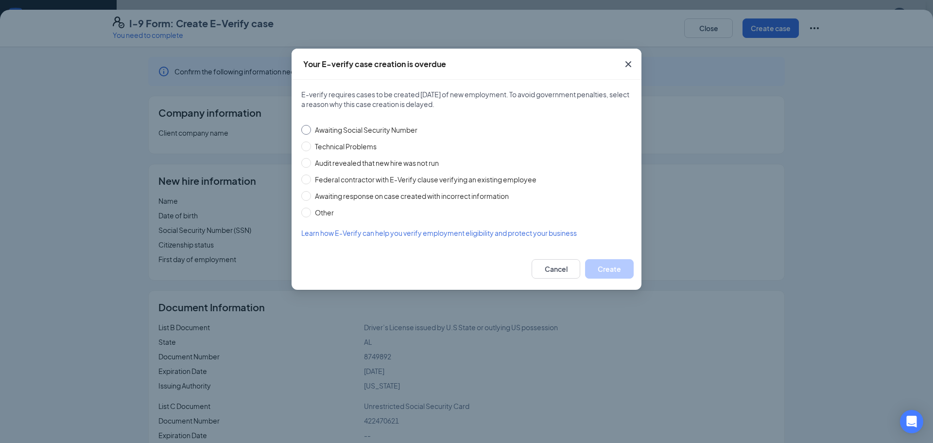
click at [310, 128] on input "Awaiting Social Security Number" at bounding box center [306, 130] width 10 height 10
radio input "true"
click at [626, 267] on button "Create" at bounding box center [609, 268] width 49 height 19
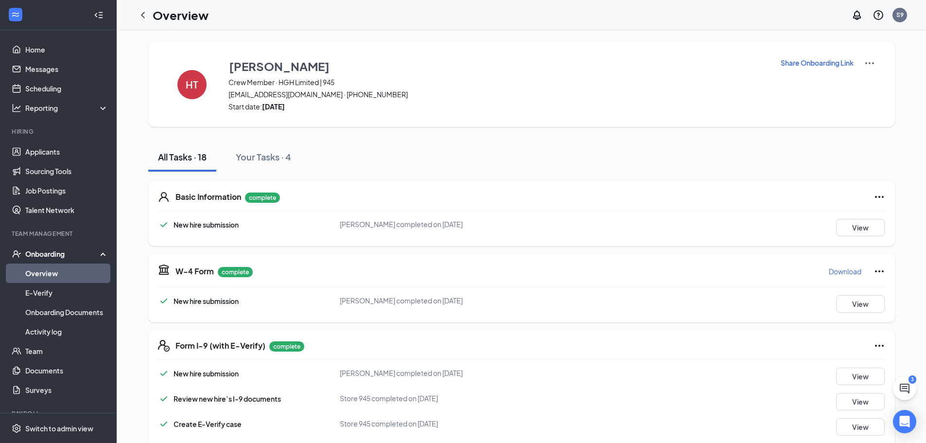
click at [64, 270] on link "Overview" at bounding box center [66, 272] width 83 height 19
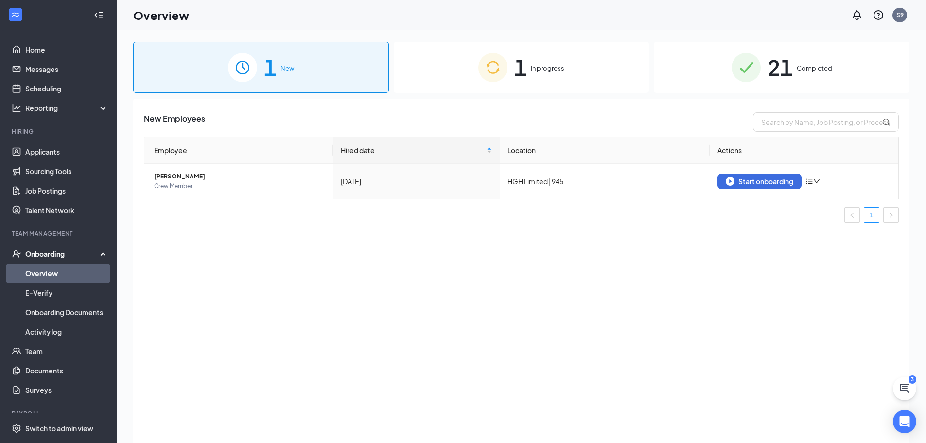
click at [546, 270] on div "New Employees Employee Hired date Location Actions Madison [PERSON_NAME] Crew M…" at bounding box center [521, 283] width 776 height 368
click at [54, 151] on link "Applicants" at bounding box center [66, 151] width 83 height 19
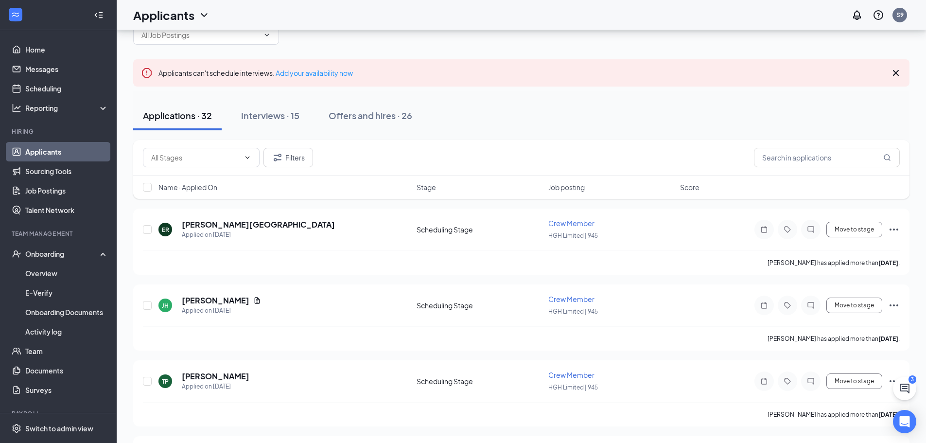
scroll to position [49, 0]
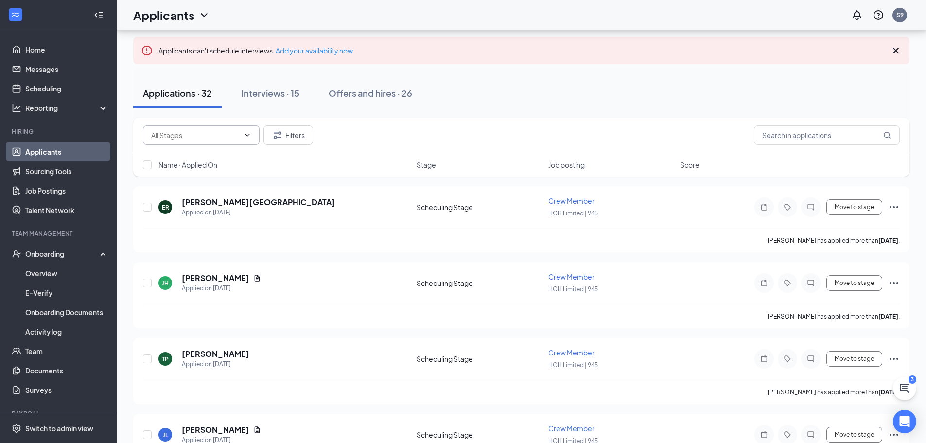
click at [191, 139] on input "text" at bounding box center [195, 135] width 88 height 11
click at [793, 135] on input "text" at bounding box center [827, 134] width 146 height 19
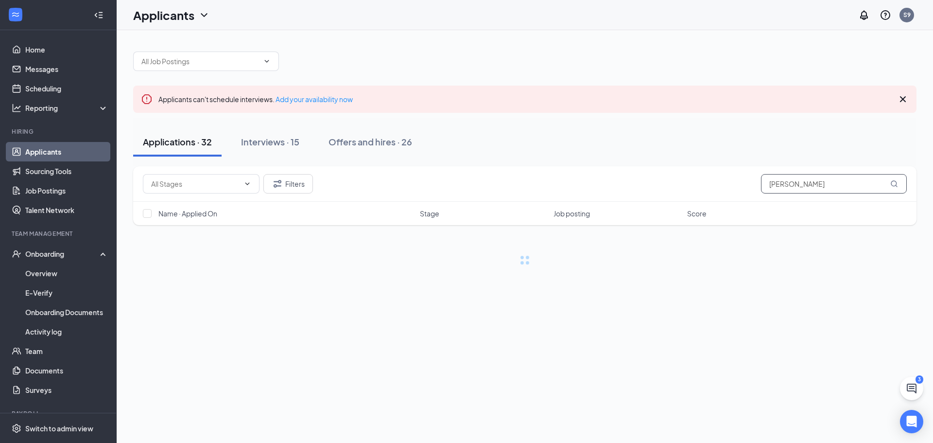
type input "[PERSON_NAME]"
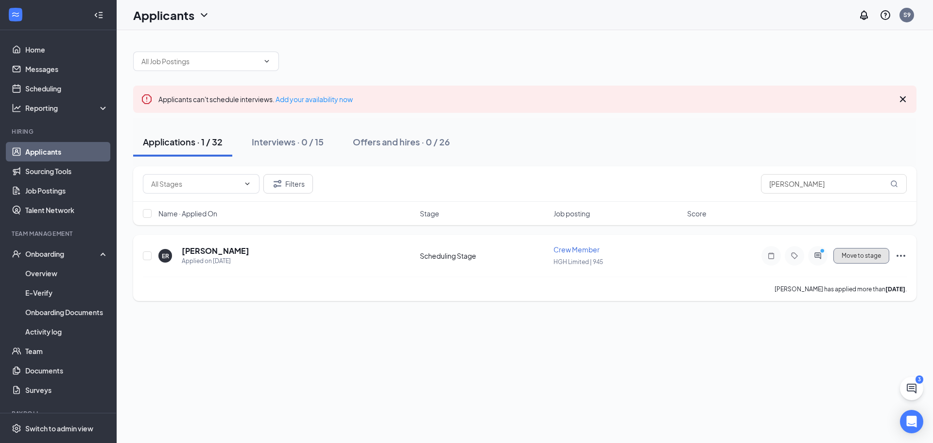
click at [870, 256] on button "Move to stage" at bounding box center [862, 256] width 56 height 16
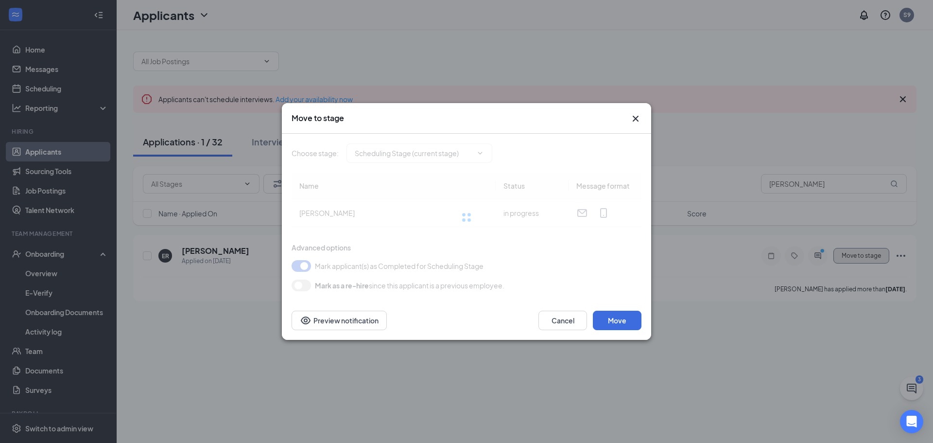
type input "Hiring Complete (final stage)"
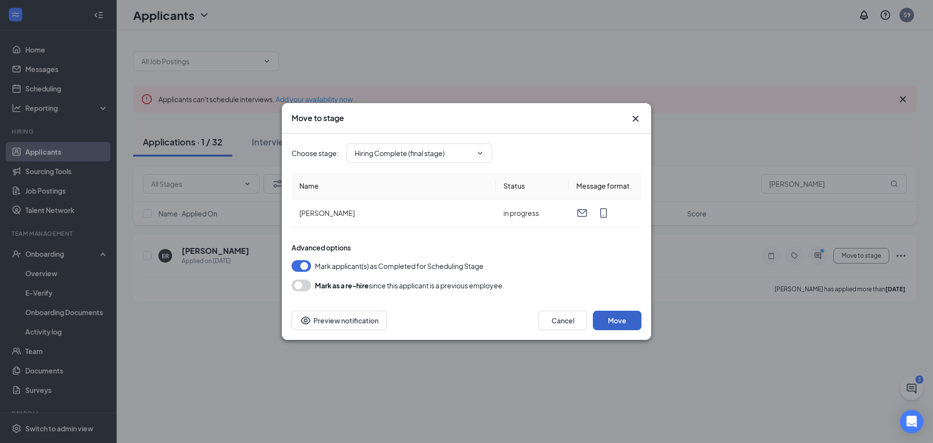
click at [627, 323] on button "Move" at bounding box center [617, 320] width 49 height 19
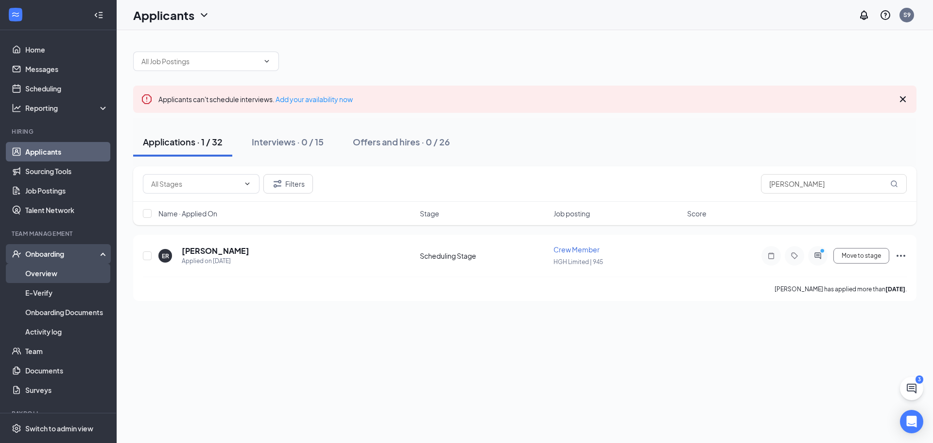
click at [52, 270] on link "Overview" at bounding box center [66, 272] width 83 height 19
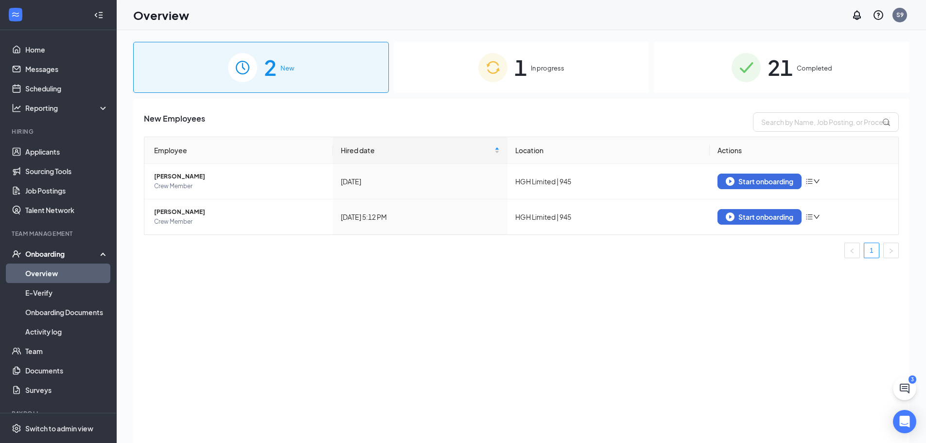
click at [553, 60] on div "1 In progress" at bounding box center [522, 67] width 256 height 51
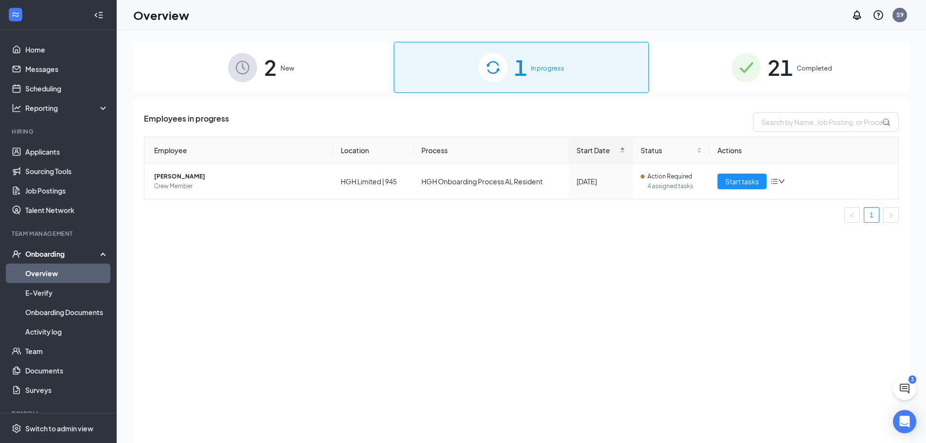
click at [277, 86] on div "2 New" at bounding box center [261, 67] width 256 height 51
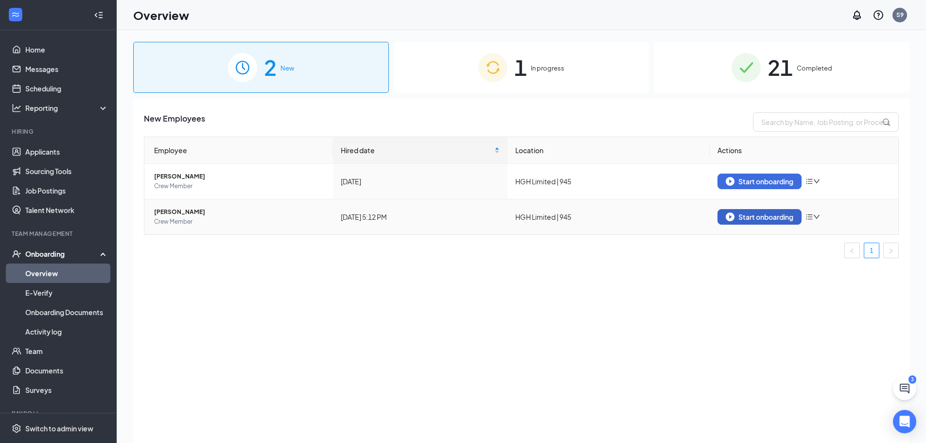
click at [744, 216] on div "Start onboarding" at bounding box center [760, 216] width 68 height 9
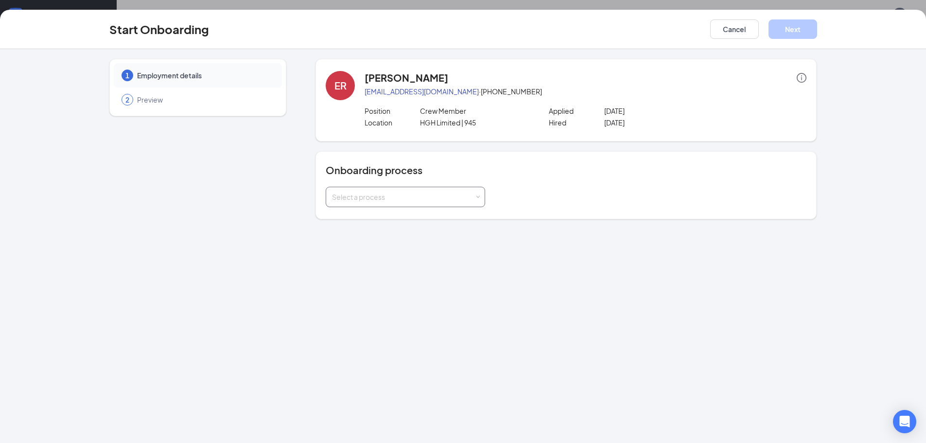
drag, startPoint x: 384, startPoint y: 188, endPoint x: 378, endPoint y: 195, distance: 8.7
click at [384, 188] on div "Select a process" at bounding box center [405, 196] width 147 height 19
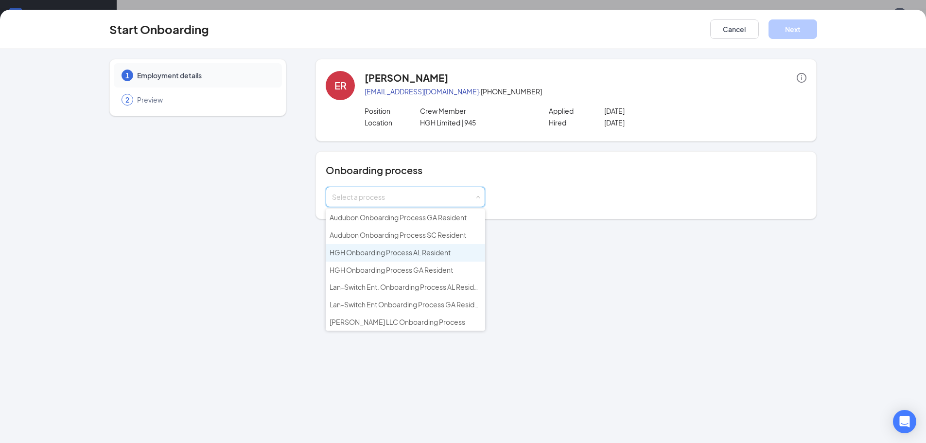
click at [431, 255] on span "HGH Onboarding Process AL Resident" at bounding box center [390, 252] width 121 height 9
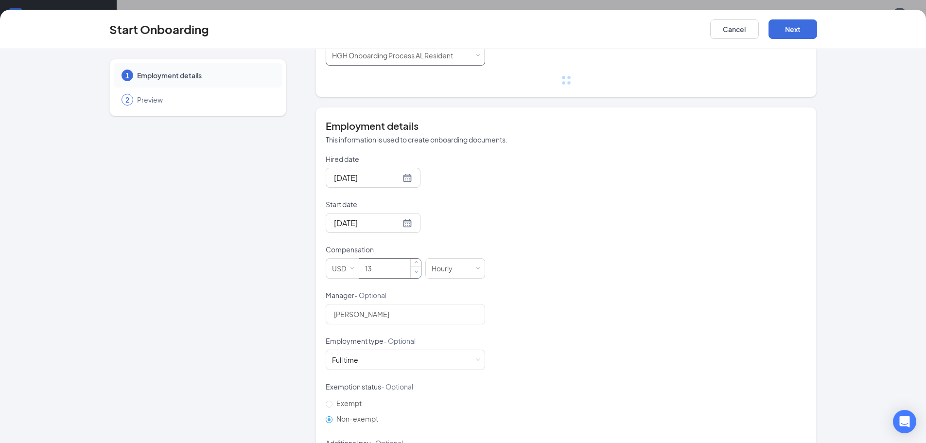
scroll to position [146, 0]
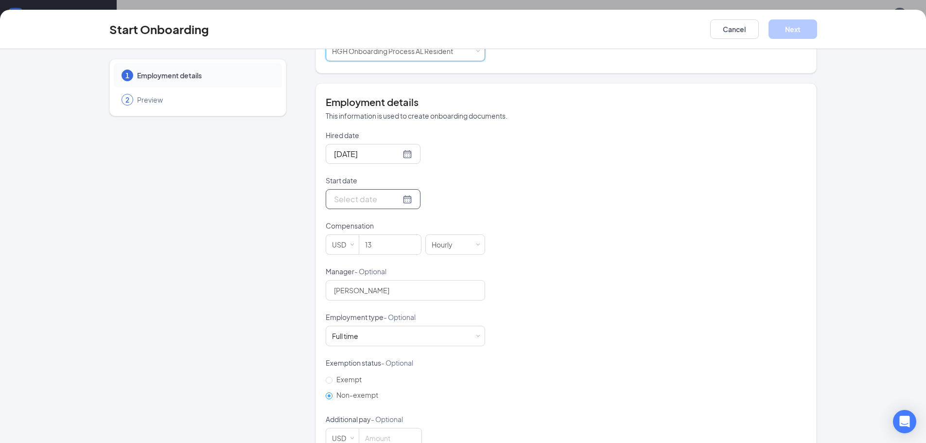
click at [398, 199] on div at bounding box center [373, 199] width 78 height 12
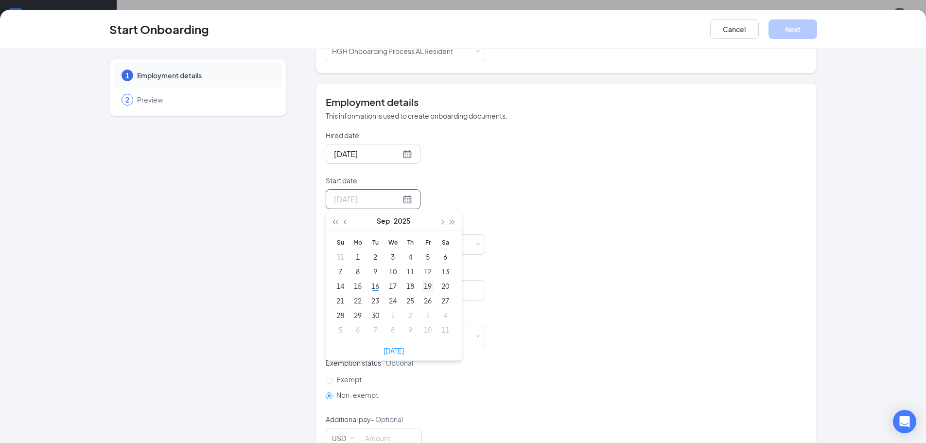
type input "[DATE]"
click at [425, 284] on div "19" at bounding box center [428, 286] width 12 height 12
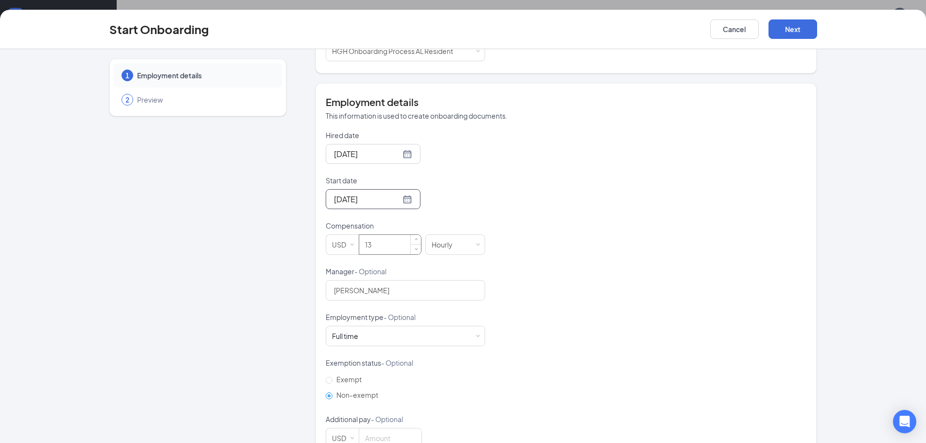
click at [384, 247] on input "13" at bounding box center [390, 244] width 62 height 19
type input "1"
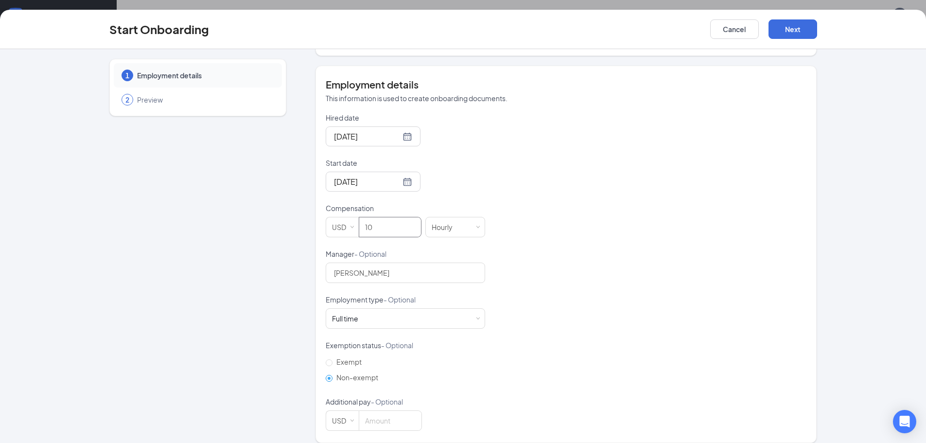
scroll to position [173, 0]
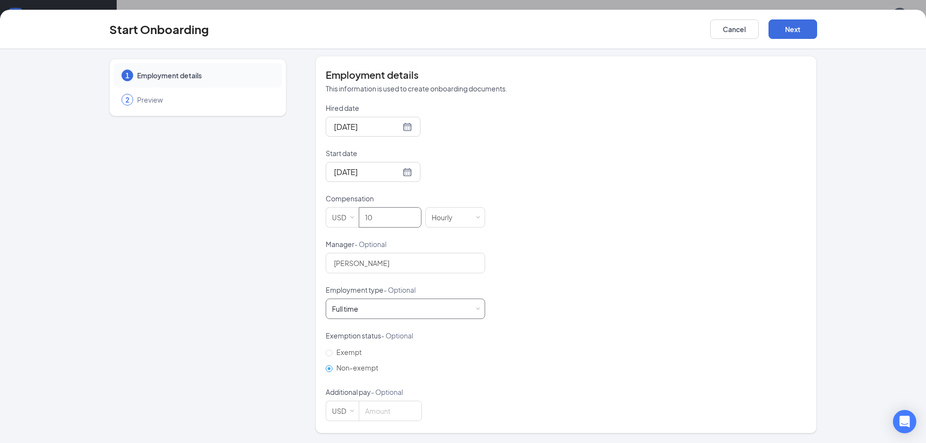
type input "10"
click at [384, 314] on div "Full time Works 30+ hours per week and is reasonably expected to work" at bounding box center [405, 308] width 147 height 19
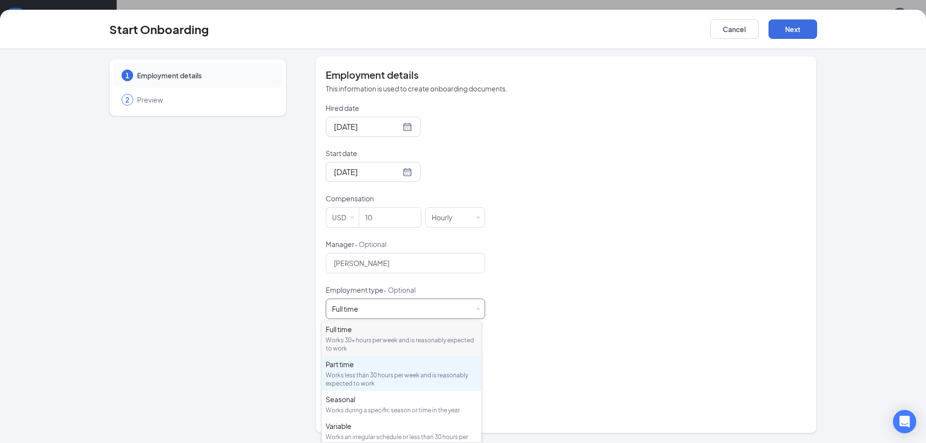
click at [370, 367] on div "Part time" at bounding box center [402, 364] width 152 height 10
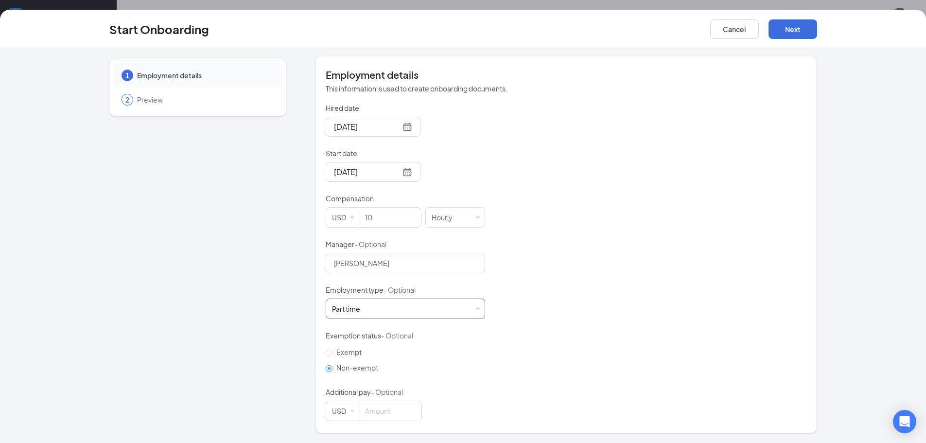
scroll to position [44, 0]
click at [798, 33] on button "Next" at bounding box center [792, 28] width 49 height 19
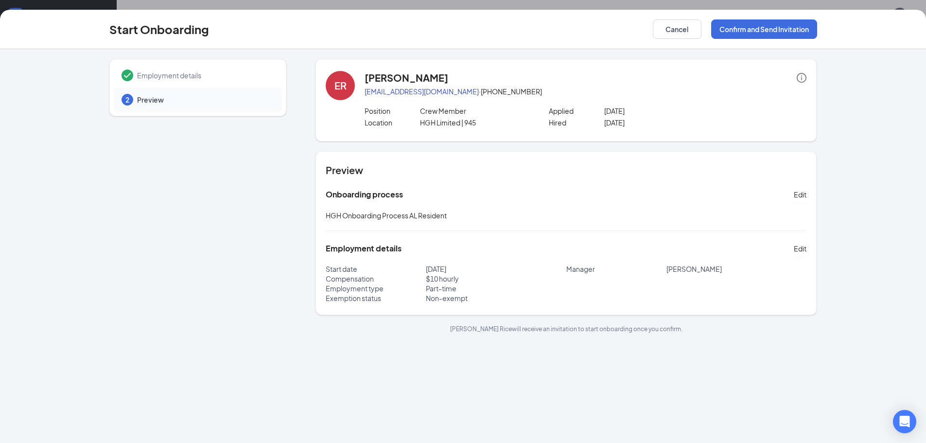
scroll to position [0, 0]
click at [754, 27] on button "Confirm and Send Invitation" at bounding box center [764, 28] width 106 height 19
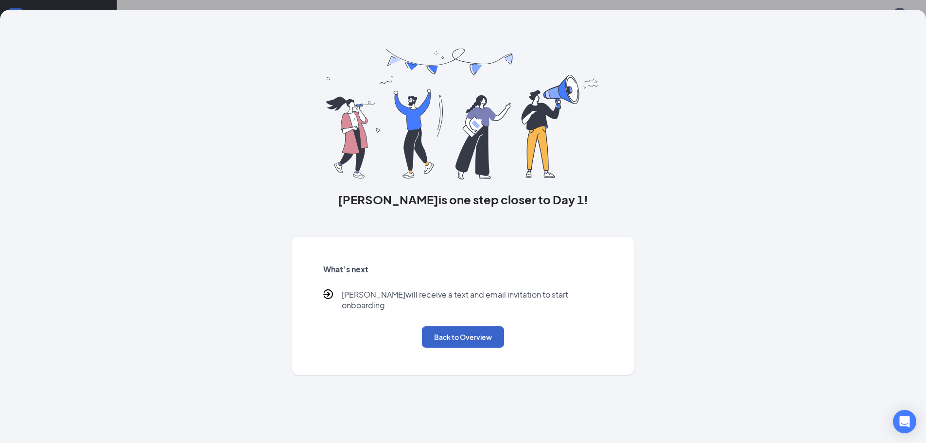
click at [460, 326] on button "Back to Overview" at bounding box center [463, 336] width 82 height 21
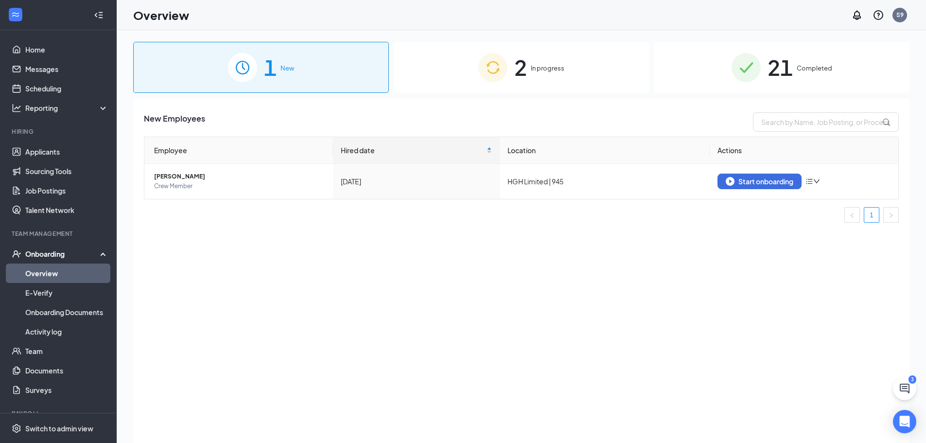
click at [525, 68] on span "2" at bounding box center [520, 68] width 13 height 34
